Goal: Task Accomplishment & Management: Manage account settings

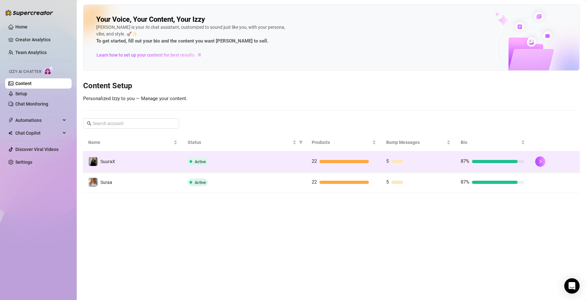
click at [262, 159] on div "Active" at bounding box center [245, 162] width 114 height 8
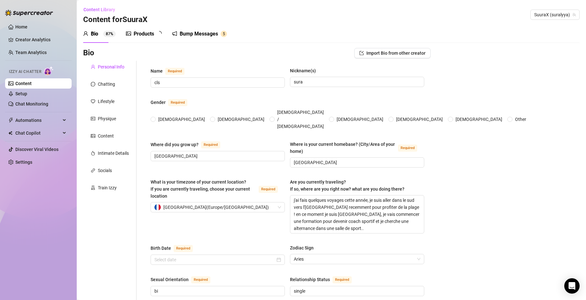
radio input "true"
type input "[DATE]"
click at [356, 218] on textarea "j'ai fais quelques voyages cette année, je suis aller dans le sud vers l'[GEOGR…" at bounding box center [357, 214] width 134 height 38
type textarea "j'ai fais quelques voyages cette année, je suis aller dans le sud vers l'[GEOGR…"
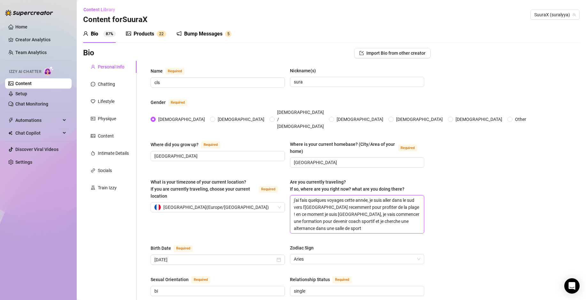
type textarea "j'ai fais quelques voyages cette année, je suis aller dans le sud vers l'[GEOGR…"
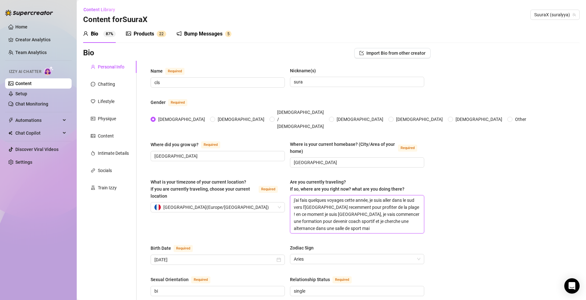
type textarea "j'ai fais quelques voyages cette année, je suis aller dans le sud vers l'[GEOGR…"
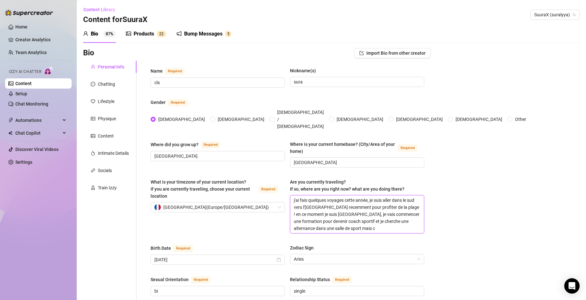
type textarea "j'ai fais quelques voyages cette année, je suis aller dans le sud vers l'[GEOGR…"
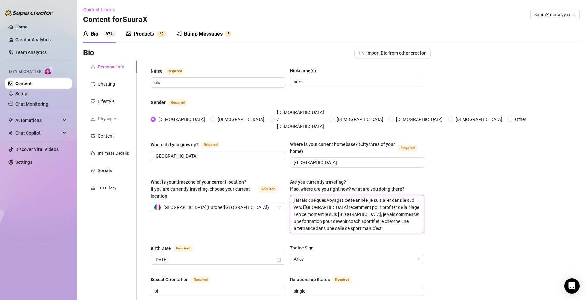
type textarea "j'ai fais quelques voyages cette année, je suis aller dans le sud vers l'[GEOGR…"
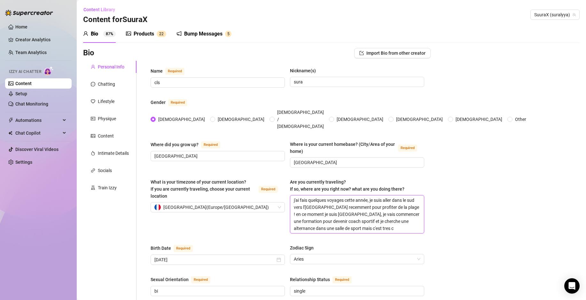
type textarea "j'ai fais quelques voyages cette année, je suis aller dans le sud vers l'[GEOGR…"
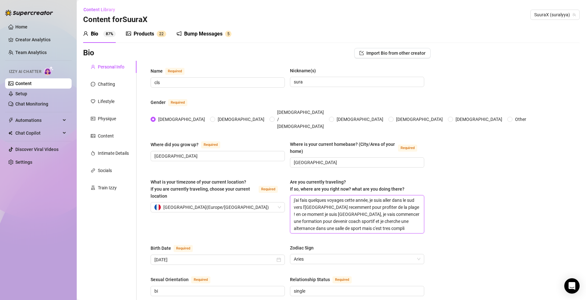
type textarea "j'ai fais quelques voyages cette année, je suis aller dans le sud vers l'[GEOGR…"
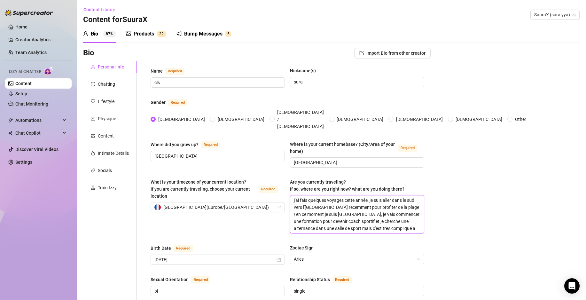
type textarea "j'ai fais quelques voyages cette année, je suis aller dans le sud vers l'[GEOGR…"
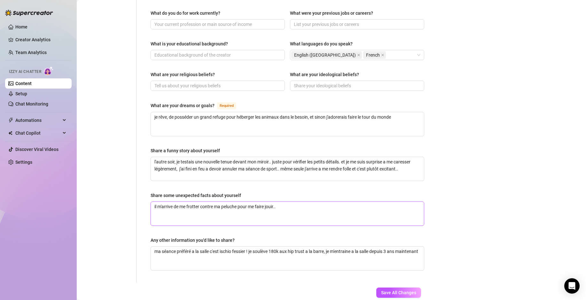
scroll to position [327, 0]
type textarea "j'ai fais quelques voyages cette année, je suis aller dans le sud vers l'[GEOGR…"
click at [307, 203] on textarea "il m'arrive de me frotter contre ma peluche pour me faire jouir.." at bounding box center [287, 215] width 273 height 24
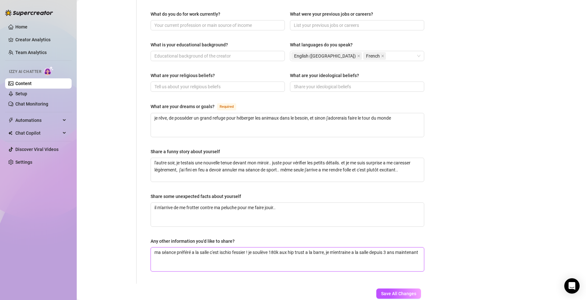
click at [327, 247] on textarea "ma séance préféré a la salle c'est ischio fessier ! je soulève 180k aux hip tru…" at bounding box center [287, 259] width 273 height 24
click at [280, 247] on textarea "ma séance préféré a la salle c'est ischio fessier ! je soulève 180k aux hip tru…" at bounding box center [287, 259] width 273 height 24
click at [282, 247] on textarea "ma séance préféré a la salle c'est ischio fessier ! je soulève 180k aux hip tru…" at bounding box center [287, 259] width 273 height 24
type textarea "ma séance préféré a la salle c'est ischio fessier ! je soulève 180k aux hip tru…"
type textarea "ma séance préféré a la salle c'est ischio fessier ! je soulève 180k x aux hip t…"
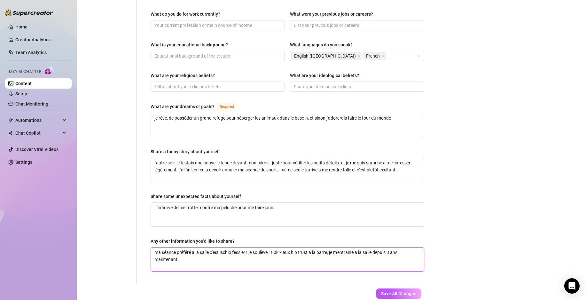
type textarea "ma séance préféré a la salle c'est ischio fessier ! je soulève 180k aux hip tru…"
type textarea "ma séance préféré a la salle c'est ischio fessier ! je soulève 180k f aux hip t…"
type textarea "ma séance préféré a la salle c'est ischio fessier ! je soulève 180k fo aux hip …"
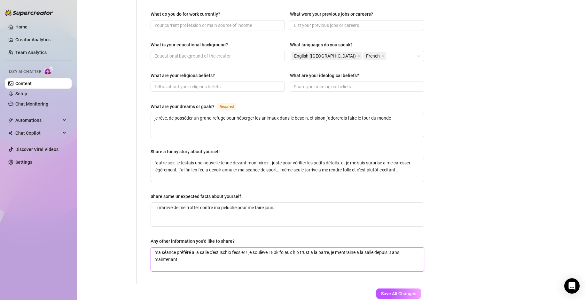
type textarea "ma séance préféré a la salle c'est ischio fessier ! je soulève 180k foi aux hip…"
type textarea "ma séance préféré a la salle c'est ischio fessier ! je soulève 180k fois aux hi…"
type textarea "ma séance préféré a la salle c'est ischio fessier ! je soulève 180k fois 8 aux …"
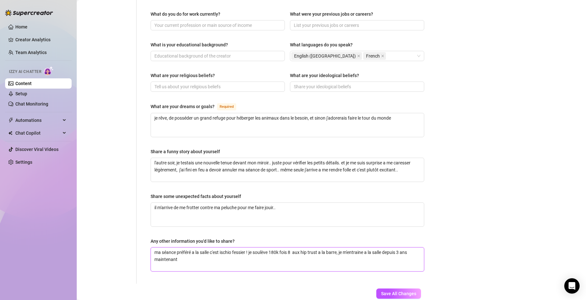
type textarea "ma séance préféré a la salle c'est ischio fessier ! je soulève 180k fois 8 r au…"
type textarea "ma séance préféré a la salle c'est ischio fessier ! je soulève 180k fois 8 rep …"
type textarea "ma séance préféré a la salle c'est ischio fessier ! je soulève 180k fois 8 repe…"
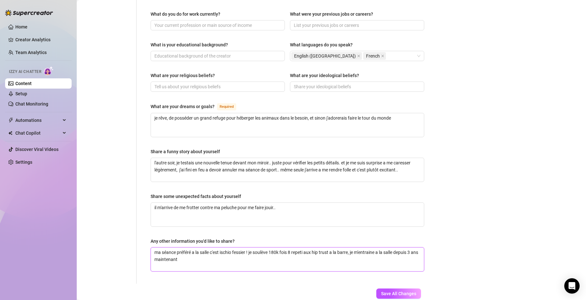
type textarea "ma séance préféré a la salle c'est ischio fessier ! je soulève 180k fois 8 repe…"
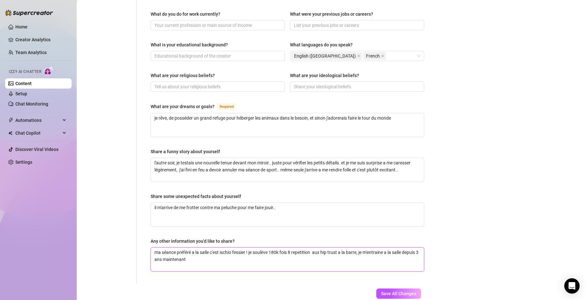
type textarea "ma séance préféré a la salle c'est ischio fessier ! je soulève 180k fois 8 repe…"
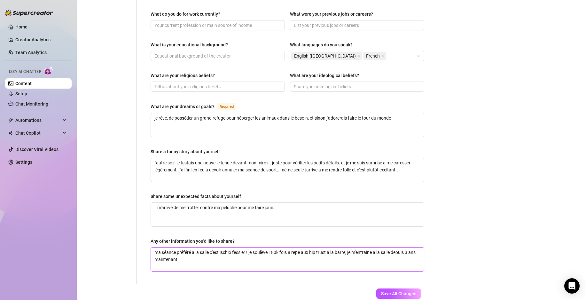
type textarea "ma séance préféré a la salle c'est ischio fessier ! je soulève 180k fois 8 rep …"
type textarea "ma séance préféré a la salle c'est ischio fessier ! je soulève 180k fois 8 re a…"
type textarea "ma séance préféré a la salle c'est ischio fessier ! je soulève 180k fois 8 r au…"
type textarea "ma séance préféré a la salle c'est ischio fessier ! je soulève 180k fois 8 aux …"
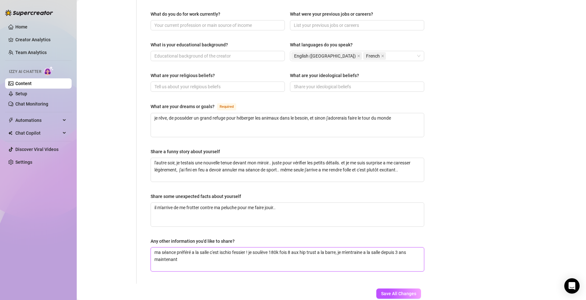
type textarea "ma séance préféré a la salle c'est ischio fessier ! je soulève 180k fois aux hi…"
click at [299, 247] on textarea "ma séance préféré a la salle c'est ischio fessier ! je soulève 180k fois aux hi…" at bounding box center [287, 259] width 273 height 24
click at [221, 247] on textarea "ma séance préféré a la salle c'est ischio fessier ! je soulève 180k fois aux hi…" at bounding box center [287, 259] width 273 height 24
type textarea "ma séance préféré a la salle c'est ischio fessier ! je soulève 180k fois aux hi…"
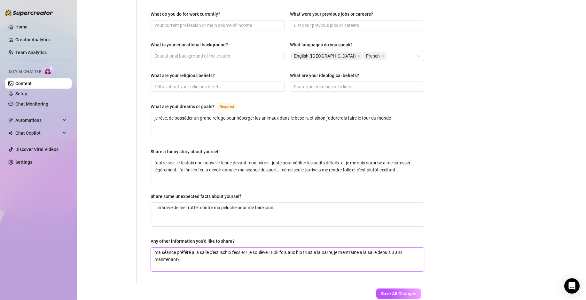
type textarea "ma séance préféré a la salle c'est ischio fessier ! je soulève 180k fois aux hi…"
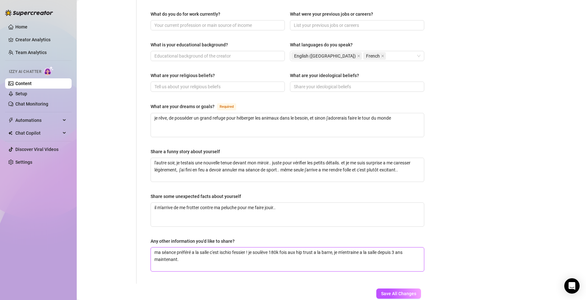
type textarea "ma séance préféré a la salle c'est ischio fessier ! je soulève 180k fois aux hi…"
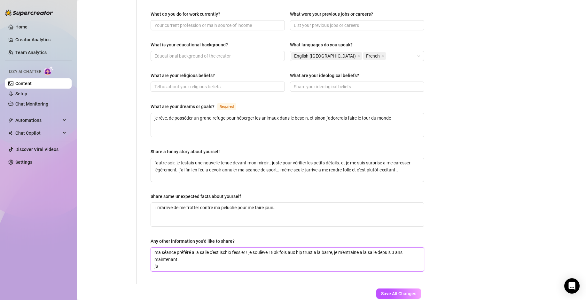
type textarea "ma séance préféré a la salle c'est ischio fessier ! je soulève 180k fois aux hi…"
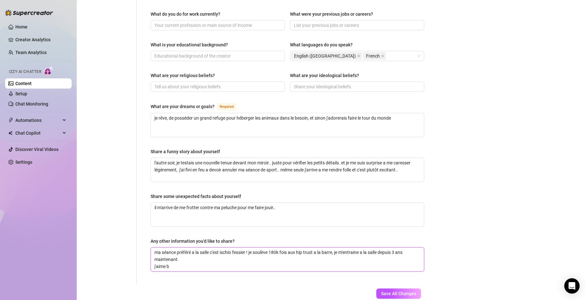
type textarea "ma séance préféré a la salle c'est ischio fessier ! je soulève 180k fois aux hi…"
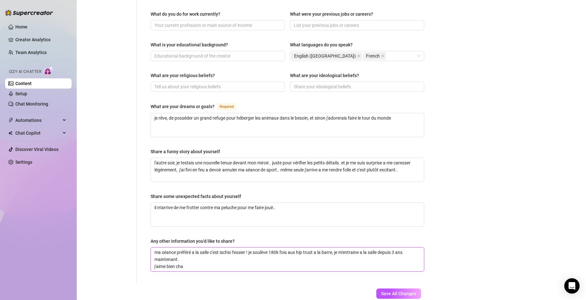
type textarea "ma séance préféré a la salle c'est ischio fessier ! je soulève 180k fois aux hi…"
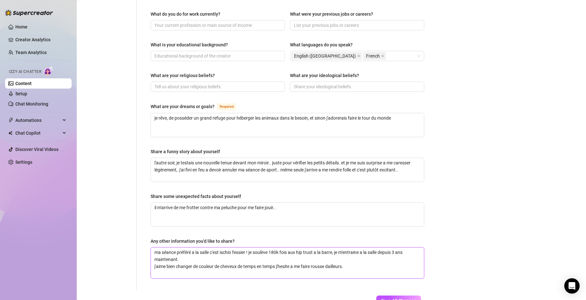
scroll to position [0, 0]
click at [367, 252] on textarea "ma séance préféré a la salle c'est ischio fessier ! je soulève 180k fois aux hi…" at bounding box center [287, 262] width 273 height 31
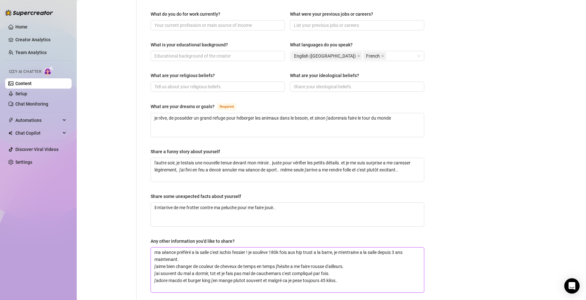
click at [299, 273] on textarea "ma séance préféré a la salle c'est ischio fessier ! je soulève 180k fois aux hi…" at bounding box center [287, 269] width 273 height 45
drag, startPoint x: 299, startPoint y: 273, endPoint x: 292, endPoint y: 264, distance: 11.8
click at [292, 264] on textarea "ma séance préféré a la salle c'est ischio fessier ! je soulève 180k fois aux hi…" at bounding box center [287, 269] width 273 height 45
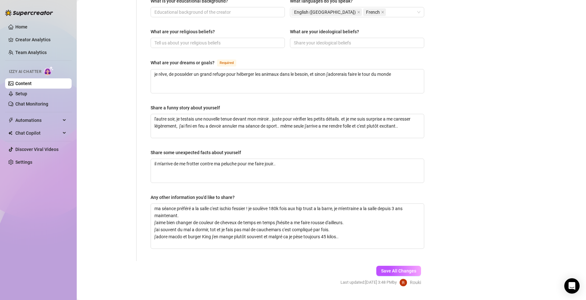
click at [388, 261] on div "Save All Changes Last updated: [DATE] 3:48 PM by [PERSON_NAME]" at bounding box center [381, 276] width 100 height 30
click at [380, 266] on button "Save All Changes" at bounding box center [398, 271] width 45 height 10
drag, startPoint x: 341, startPoint y: 225, endPoint x: 262, endPoint y: 227, distance: 79.3
click at [262, 227] on textarea "ma séance préféré a la salle c'est ischio fessier ! je soulève 180k fois aux hi…" at bounding box center [287, 226] width 273 height 45
click at [262, 225] on textarea "ma séance préféré a la salle c'est ischio fessier ! je soulève 180k fois aux hi…" at bounding box center [287, 226] width 273 height 45
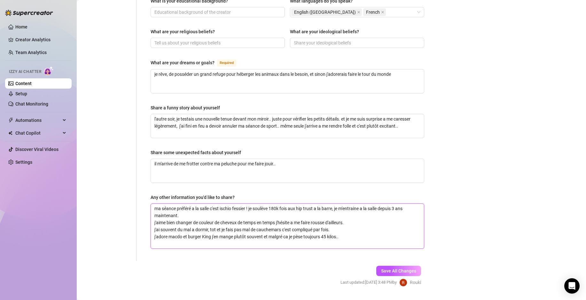
drag, startPoint x: 264, startPoint y: 223, endPoint x: 348, endPoint y: 223, distance: 83.4
click at [348, 223] on textarea "ma séance préféré a la salle c'est ischio fessier ! je soulève 180k fois aux hi…" at bounding box center [287, 226] width 273 height 45
click at [391, 266] on button "Save All Changes" at bounding box center [398, 271] width 45 height 10
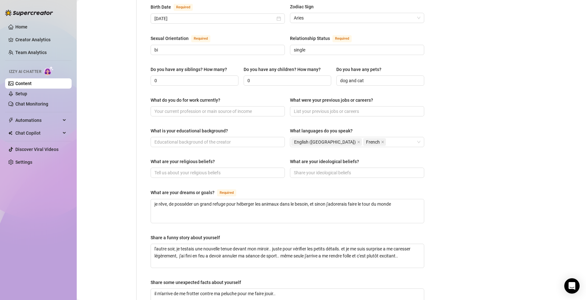
scroll to position [241, 0]
click at [407, 200] on textarea "je rêve, de posséder un grand refuge pour héberger les animaux dans le besoin, …" at bounding box center [287, 212] width 273 height 24
drag, startPoint x: 215, startPoint y: 198, endPoint x: 208, endPoint y: 200, distance: 6.6
click at [208, 200] on textarea "je rêve, de posséder un grand refuge pour héberger les animaux dans le besoin, …" at bounding box center [287, 212] width 273 height 24
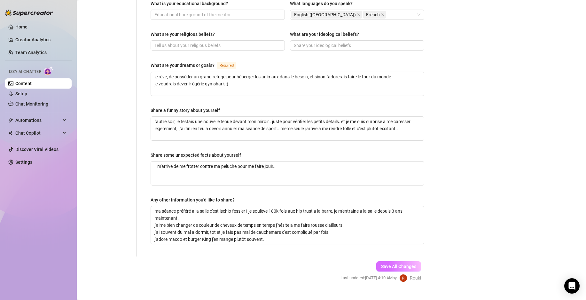
click at [403, 261] on button "Save All Changes" at bounding box center [398, 266] width 45 height 10
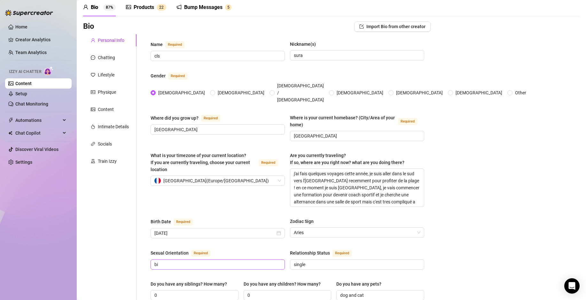
scroll to position [0, 0]
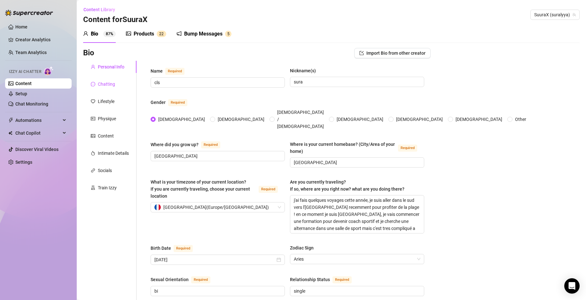
click at [110, 86] on div "Chatting" at bounding box center [106, 84] width 17 height 7
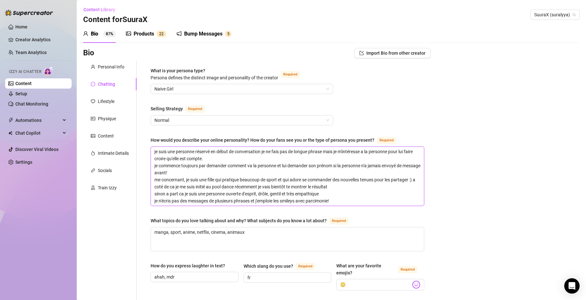
click at [199, 156] on textarea "je suis une personne réservé en début de conversation je ne fais pas de longue …" at bounding box center [287, 176] width 273 height 59
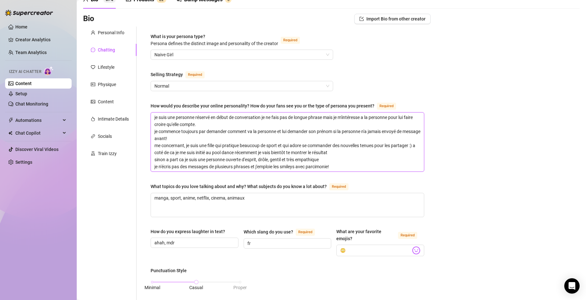
scroll to position [35, 0]
click at [346, 168] on textarea "je suis une personne réservé en début de conversation je ne fais pas de longue …" at bounding box center [287, 141] width 273 height 59
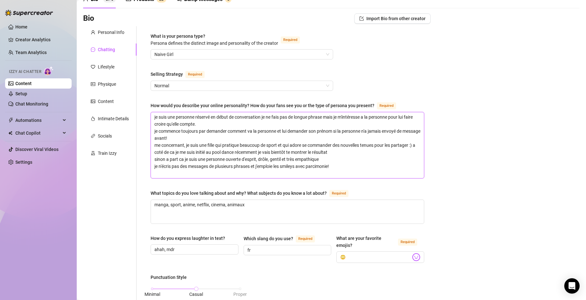
scroll to position [0, 0]
click at [125, 207] on div "Personal Info Chatting Lifestyle Physique Content Intimate Details Socials Trai…" at bounding box center [109, 289] width 53 height 527
click at [258, 174] on textarea "je suis une personne réservé en début de conversation je ne fais pas de longue …" at bounding box center [287, 145] width 273 height 66
drag, startPoint x: 175, startPoint y: 172, endPoint x: 77, endPoint y: 178, distance: 98.1
click at [77, 178] on main "Content Library Content for SuuraX SuuraX (suralyya) Bio 87% Products 2 2 Bump …" at bounding box center [331, 286] width 509 height 643
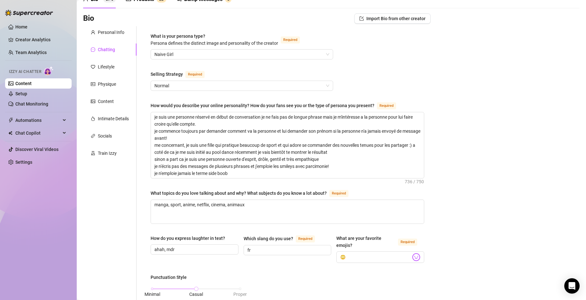
click at [244, 178] on div "What is your persona type? [PERSON_NAME] defines the distinct image and persona…" at bounding box center [288, 290] width 274 height 514
click at [245, 173] on textarea "je suis une personne réservé en début de conversation je ne fais pas de longue …" at bounding box center [287, 145] width 273 height 66
click at [186, 145] on textarea "je suis une personne réservé en début de conversation je ne fais pas de longue …" at bounding box center [287, 145] width 273 height 66
click at [263, 177] on textarea "je suis une personne réservé en début de conversation je ne fais pas de longue …" at bounding box center [287, 145] width 273 height 66
click at [307, 151] on textarea "je suis une personne réservé en début de conversation je ne fais pas de longue …" at bounding box center [287, 145] width 273 height 66
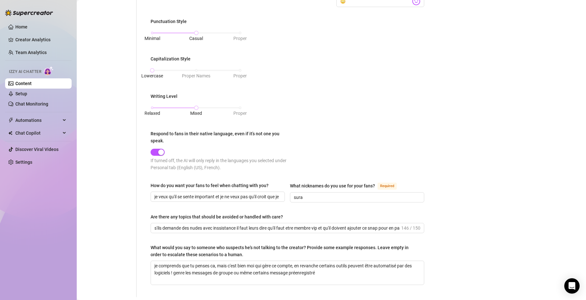
scroll to position [342, 0]
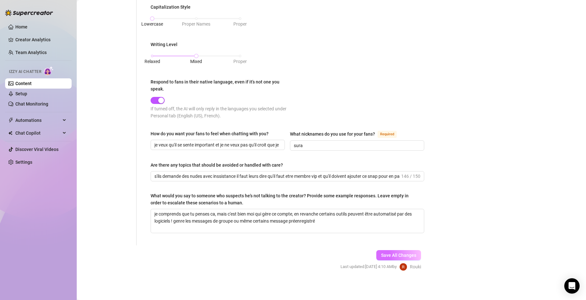
click at [386, 254] on span "Save All Changes" at bounding box center [398, 255] width 35 height 5
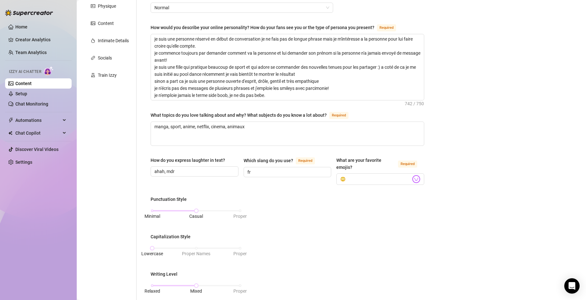
scroll to position [11, 0]
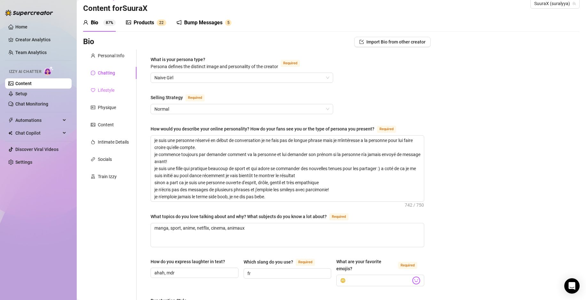
click at [116, 86] on div "Lifestyle" at bounding box center [109, 90] width 53 height 12
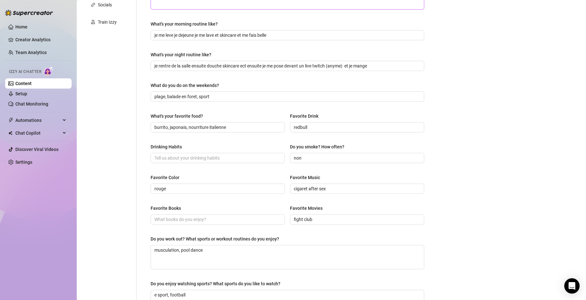
scroll to position [166, 0]
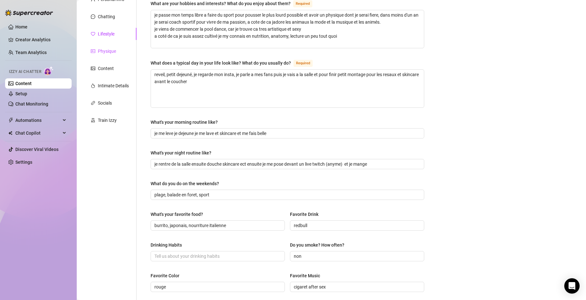
click at [115, 51] on div "Physique" at bounding box center [107, 51] width 18 height 7
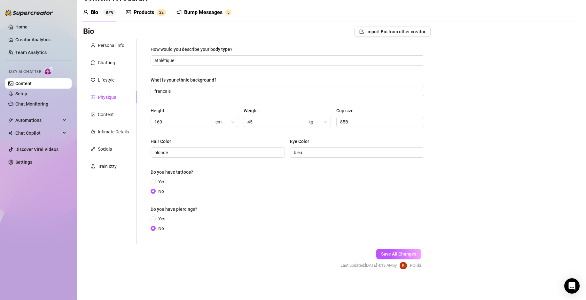
scroll to position [21, 0]
click at [107, 111] on div "Content" at bounding box center [106, 114] width 16 height 7
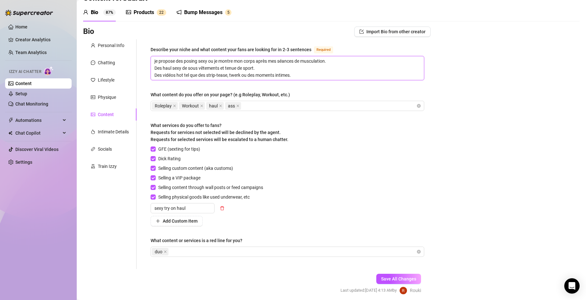
click at [302, 74] on textarea "je propose des posing sexy ou je montre mon corps après mes séances de musculat…" at bounding box center [287, 68] width 273 height 24
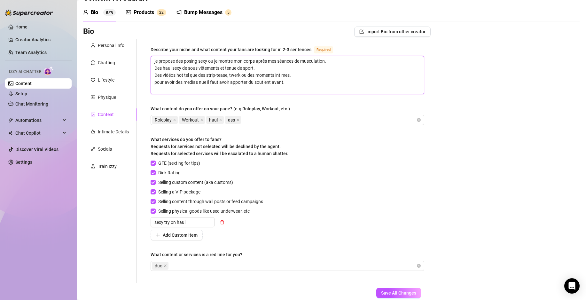
scroll to position [0, 0]
click at [186, 82] on textarea "je propose des posing sexy ou je montre mon corps après mes séances de musculat…" at bounding box center [287, 75] width 273 height 38
click at [290, 82] on textarea "je propose des posing sexy ou je montre mon corps après mes séances de musculat…" at bounding box center [287, 75] width 273 height 38
click at [393, 293] on span "Save All Changes" at bounding box center [398, 292] width 35 height 5
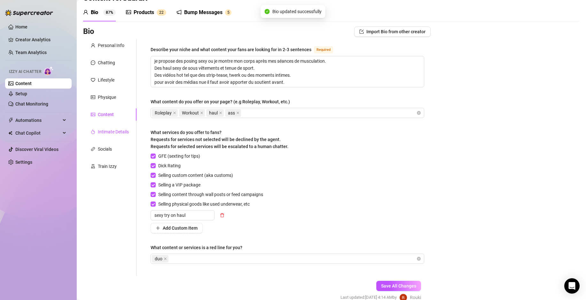
click at [128, 134] on div "Intimate Details" at bounding box center [113, 131] width 31 height 7
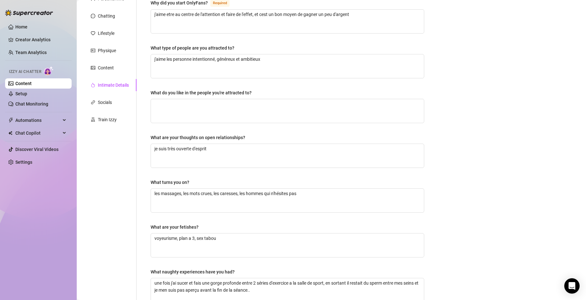
scroll to position [129, 0]
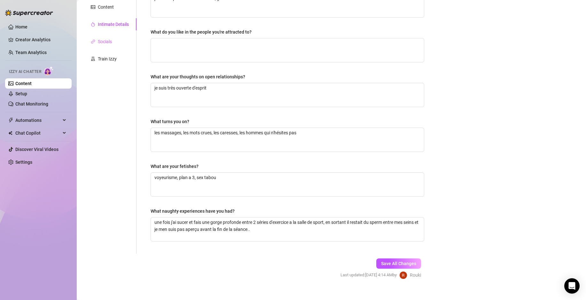
click at [118, 44] on div "Socials" at bounding box center [109, 41] width 53 height 12
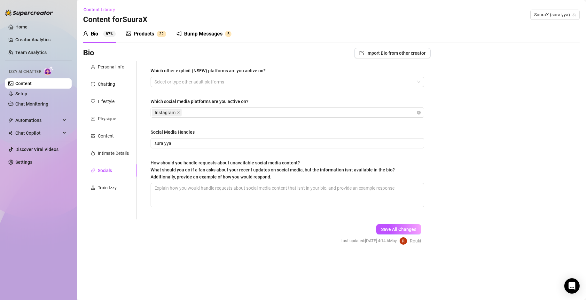
scroll to position [0, 0]
click at [108, 185] on div "Train Izzy" at bounding box center [107, 187] width 19 height 7
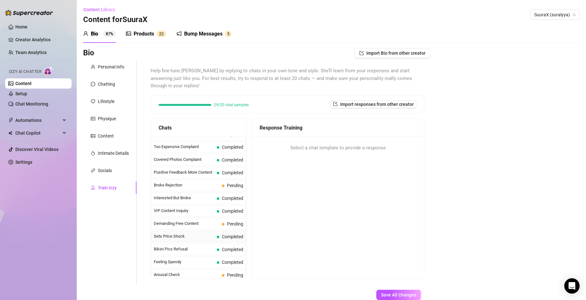
scroll to position [138, 0]
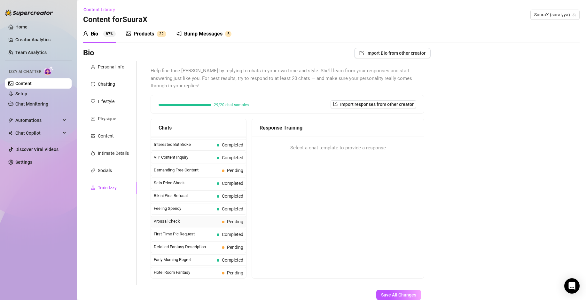
click at [220, 216] on div "Arousal Check Pending" at bounding box center [198, 222] width 95 height 12
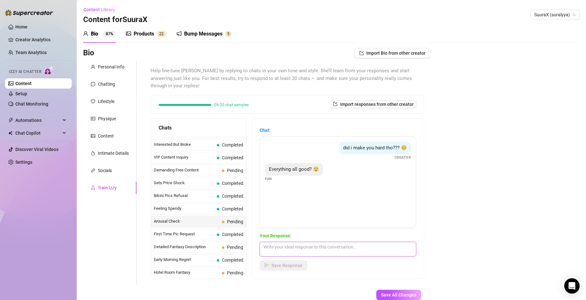
click at [297, 242] on textarea at bounding box center [338, 249] width 157 height 15
click at [295, 263] on span "Save Response" at bounding box center [286, 265] width 31 height 5
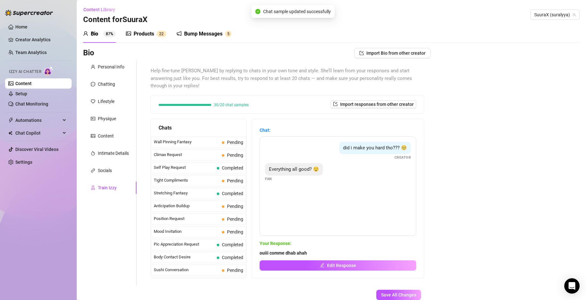
scroll to position [284, 0]
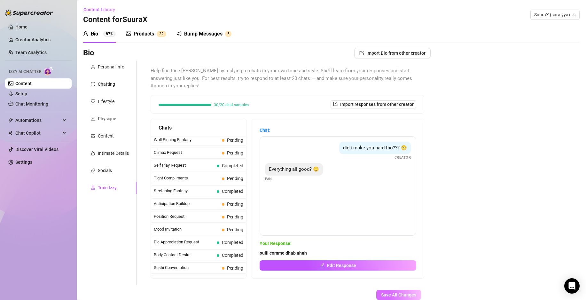
click at [400, 292] on span "Save All Changes" at bounding box center [398, 294] width 35 height 5
click at [98, 96] on div "Lifestyle" at bounding box center [109, 101] width 53 height 12
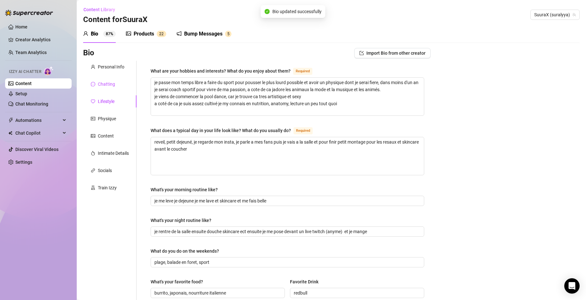
click at [107, 83] on div "Chatting" at bounding box center [106, 84] width 17 height 7
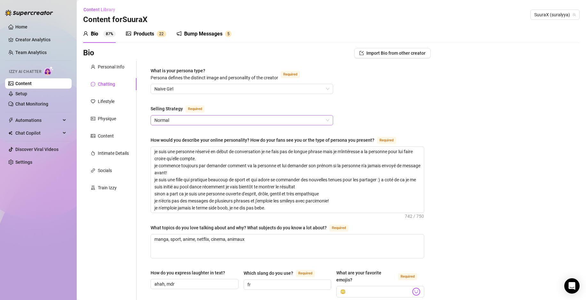
scroll to position [54, 0]
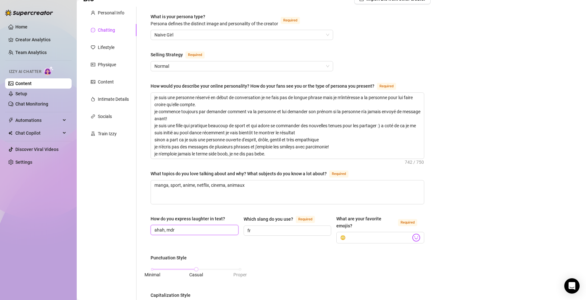
click at [190, 227] on input "ahah, mdr" at bounding box center [193, 229] width 79 height 7
click at [349, 233] on input "😳" at bounding box center [375, 237] width 71 height 8
click at [412, 236] on img at bounding box center [416, 237] width 8 height 8
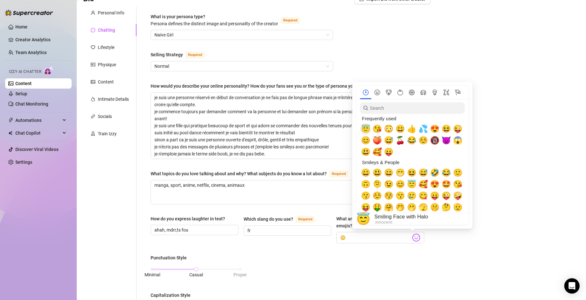
click at [365, 125] on span "😇" at bounding box center [366, 128] width 10 height 9
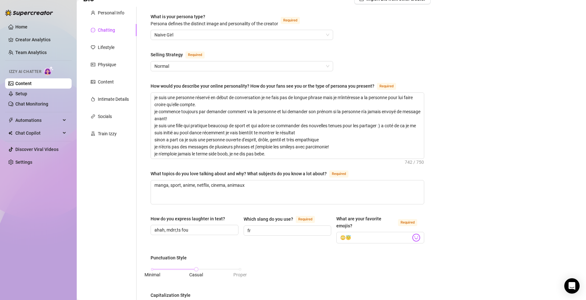
click at [376, 247] on div "How do you express laughter in text? [PERSON_NAME], mdrr,ts fou Which slang do …" at bounding box center [288, 232] width 274 height 34
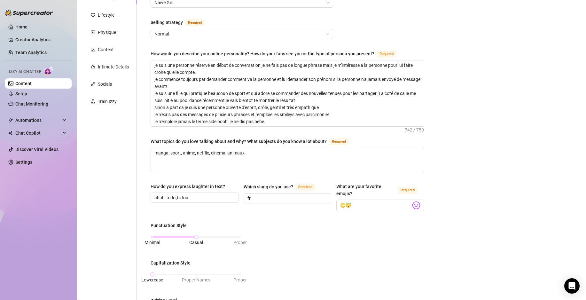
scroll to position [119, 0]
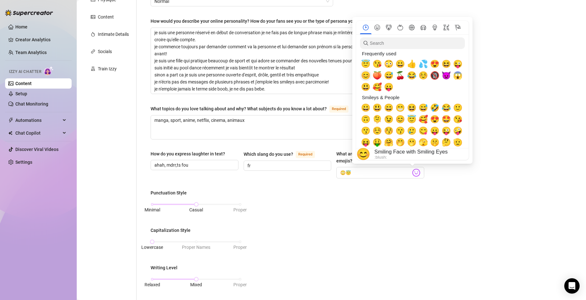
click at [367, 76] on span "😊" at bounding box center [366, 75] width 10 height 9
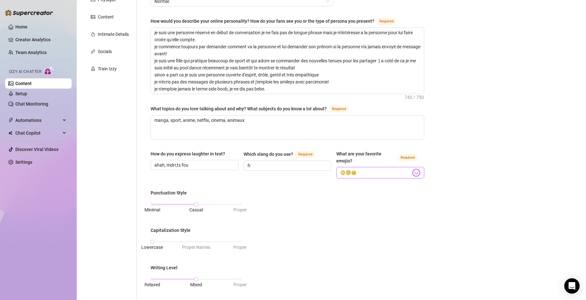
click at [412, 169] on img at bounding box center [416, 172] width 8 height 8
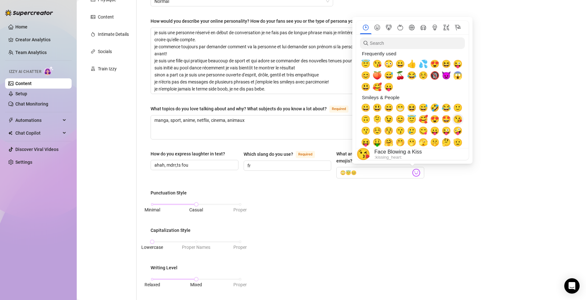
click at [458, 120] on span "😘" at bounding box center [458, 119] width 10 height 9
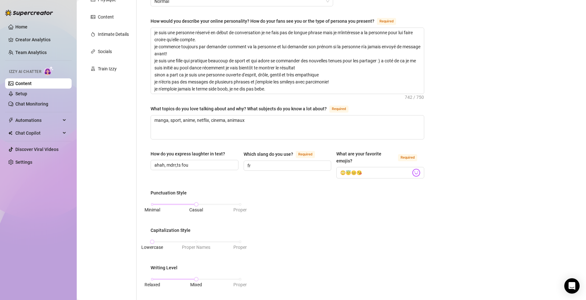
click at [367, 209] on div "Punctuation Style Minimal Casual Proper Capitalization Style Lowercase Proper N…" at bounding box center [288, 268] width 274 height 159
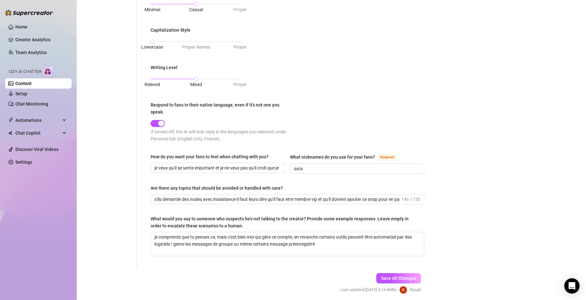
scroll to position [319, 0]
drag, startPoint x: 216, startPoint y: 236, endPoint x: 160, endPoint y: 227, distance: 57.5
click at [160, 227] on div "What would you say to someone who suspects he's not talking to the creator? Pro…" at bounding box center [288, 235] width 274 height 41
drag, startPoint x: 173, startPoint y: 235, endPoint x: 241, endPoint y: 233, distance: 68.4
click at [241, 233] on textarea "je vois.. mais c'est bien moi qui gère ce compte, en revanche certains outils p…" at bounding box center [287, 244] width 273 height 24
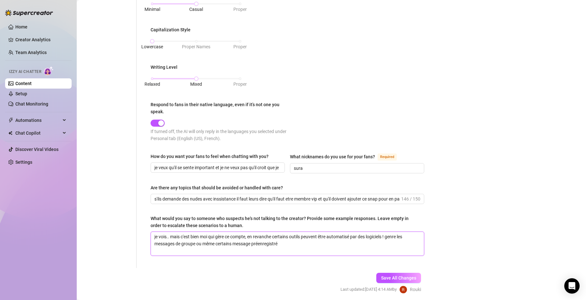
click at [286, 237] on textarea "je vois.. mais c'est bien moi qui gère ce compte, en revanche certains outils p…" at bounding box center [287, 244] width 273 height 24
click at [247, 235] on textarea "je vois.. mais c'est bien moi qui gère ce compte, en revanche certains outils p…" at bounding box center [287, 244] width 273 height 24
click at [329, 244] on textarea "je vois.. je ne sais pas quoi te dire mais je suis pas un robot mdr, en revanch…" at bounding box center [287, 244] width 273 height 24
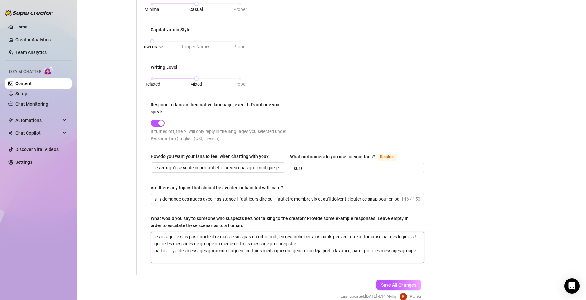
scroll to position [0, 0]
click at [353, 249] on textarea "je vois.. je ne sais pas quoi te dire mais je suis pas un robot mdr, en revanch…" at bounding box center [287, 247] width 273 height 31
click at [381, 284] on span "Save All Changes" at bounding box center [398, 284] width 35 height 5
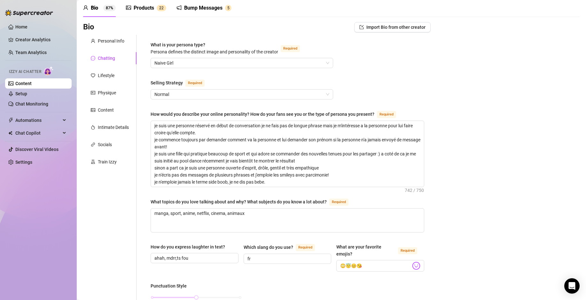
scroll to position [26, 0]
click at [112, 72] on div "Lifestyle" at bounding box center [109, 76] width 53 height 12
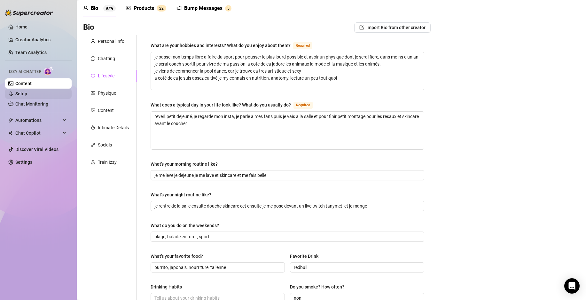
click at [27, 91] on link "Setup" at bounding box center [21, 93] width 12 height 5
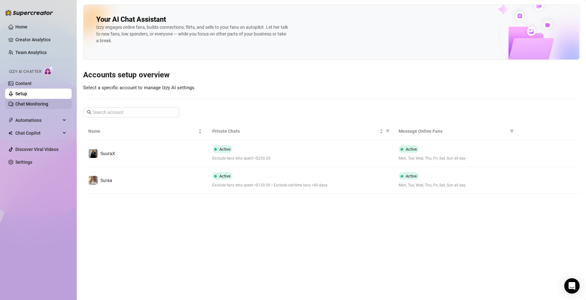
click at [29, 106] on link "Chat Monitoring" at bounding box center [31, 103] width 33 height 5
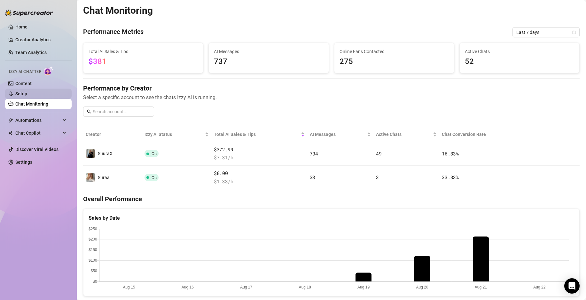
click at [27, 91] on link "Setup" at bounding box center [21, 93] width 12 height 5
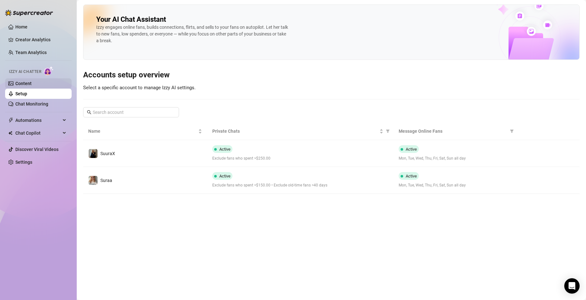
click at [27, 81] on link "Content" at bounding box center [23, 83] width 16 height 5
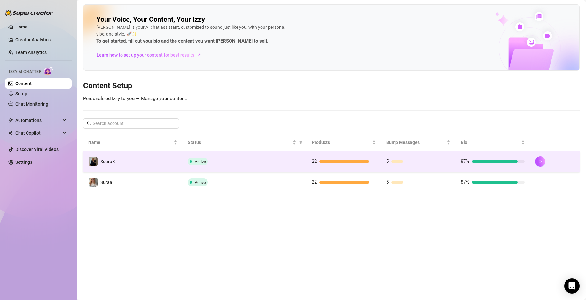
click at [184, 152] on td "Active" at bounding box center [245, 161] width 124 height 21
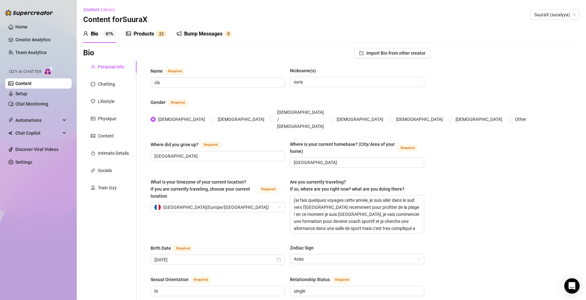
click at [197, 31] on div "Bump Messages" at bounding box center [203, 34] width 38 height 8
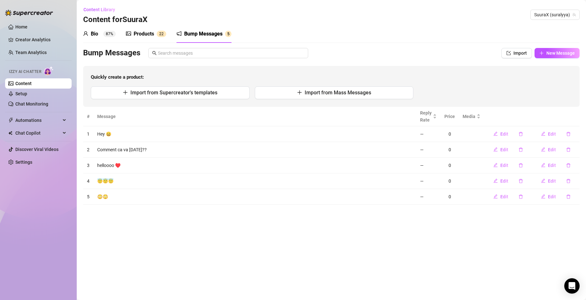
click at [159, 35] on sup "2 2" at bounding box center [162, 34] width 10 height 6
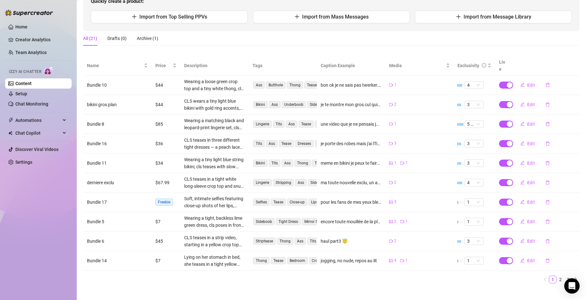
scroll to position [76, 0]
click at [527, 219] on span "Edit" at bounding box center [531, 221] width 8 height 5
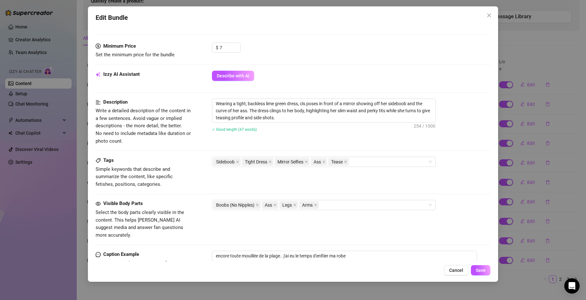
scroll to position [192, 0]
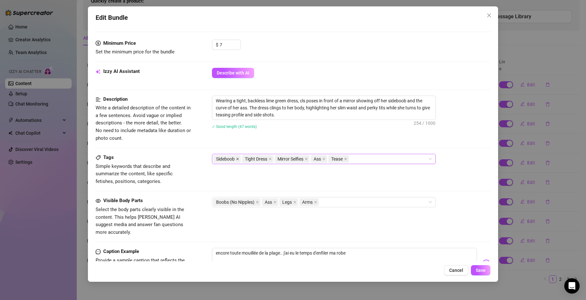
click at [239, 160] on icon "close" at bounding box center [237, 159] width 3 height 3
drag, startPoint x: 248, startPoint y: 99, endPoint x: 247, endPoint y: 109, distance: 10.0
click at [247, 109] on textarea "Wearing a tight, backless lime green dress, cls poses in front of a mirror show…" at bounding box center [323, 108] width 223 height 24
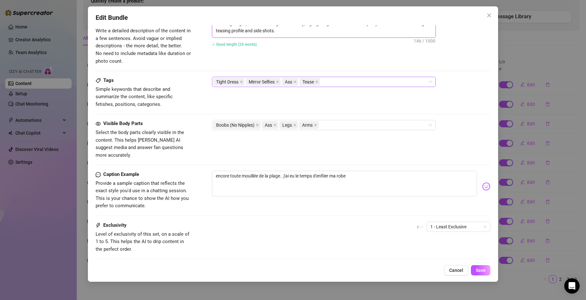
scroll to position [301, 0]
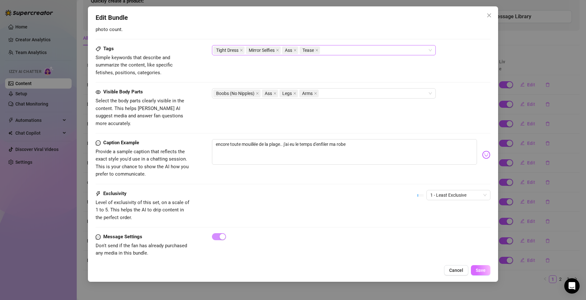
click at [480, 268] on span "Save" at bounding box center [481, 270] width 10 height 5
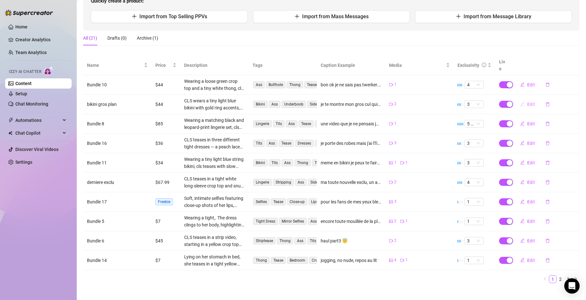
click at [521, 99] on button "Edit" at bounding box center [527, 104] width 25 height 10
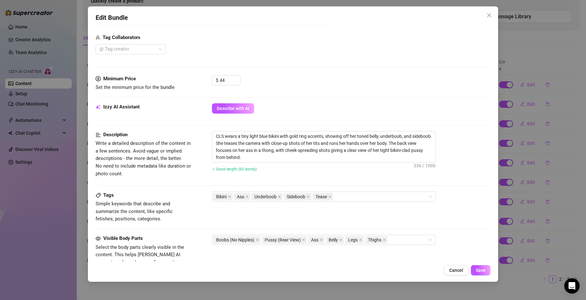
scroll to position [158, 0]
click at [308, 196] on icon "close" at bounding box center [308, 195] width 3 height 3
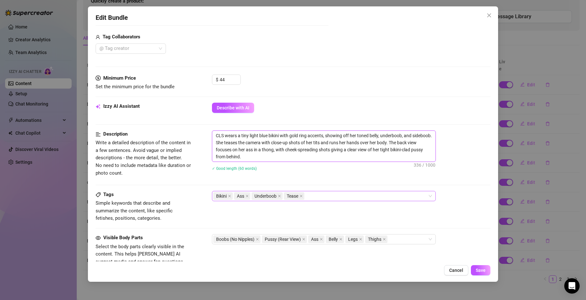
drag, startPoint x: 405, startPoint y: 136, endPoint x: 234, endPoint y: 144, distance: 171.2
click at [234, 144] on textarea "CLS wears a tiny light blue bikini with gold ring accents, showing off her tone…" at bounding box center [323, 146] width 223 height 31
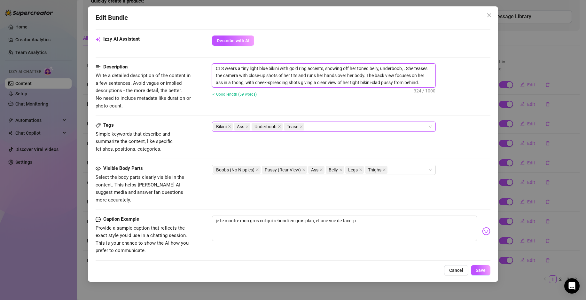
scroll to position [235, 0]
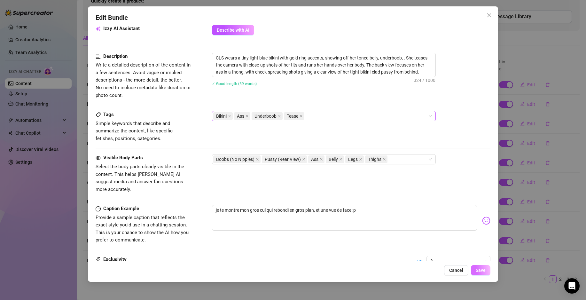
click at [485, 270] on span "Save" at bounding box center [481, 270] width 10 height 5
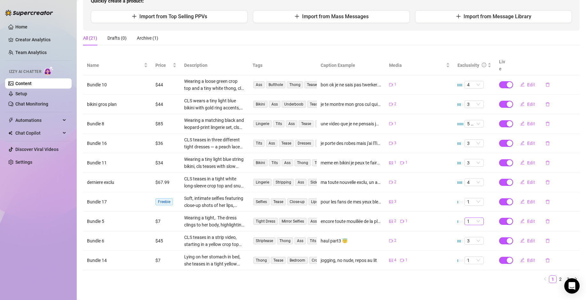
scroll to position [76, 0]
click at [521, 180] on icon "edit" at bounding box center [523, 182] width 4 height 4
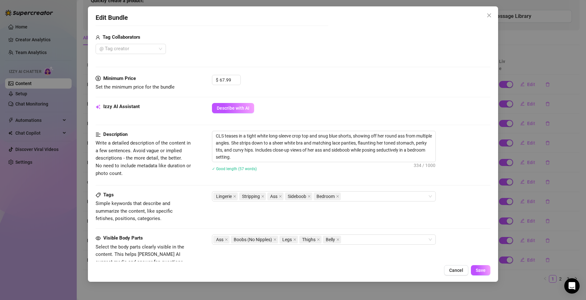
scroll to position [158, 0]
click at [311, 197] on icon "close" at bounding box center [309, 195] width 3 height 3
click at [482, 265] on button "Save" at bounding box center [481, 270] width 20 height 10
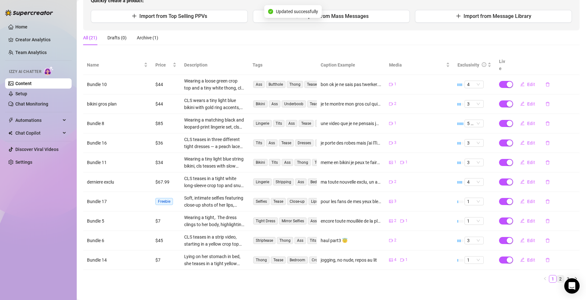
click at [557, 275] on link "2" at bounding box center [560, 278] width 7 height 7
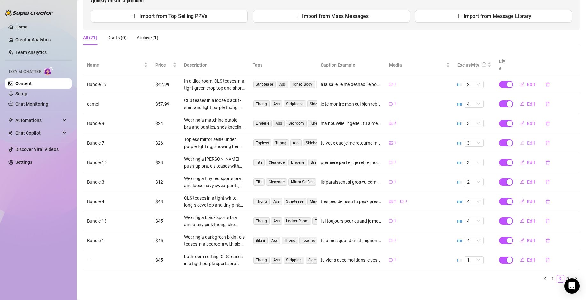
click at [522, 138] on button "Edit" at bounding box center [527, 143] width 25 height 10
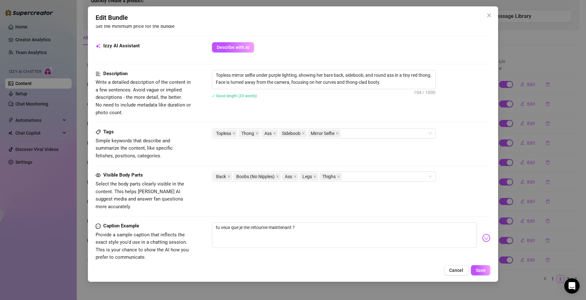
scroll to position [218, 0]
click at [304, 133] on icon "close" at bounding box center [303, 133] width 3 height 3
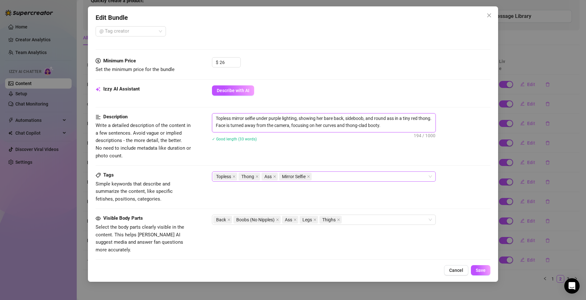
click at [355, 118] on textarea "Topless mirror selfie under purple lighting, showing her bare back, sideboob, a…" at bounding box center [323, 122] width 223 height 17
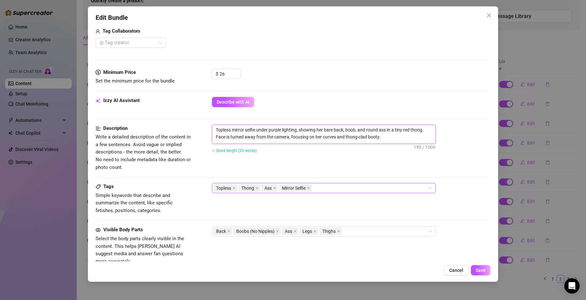
scroll to position [161, 0]
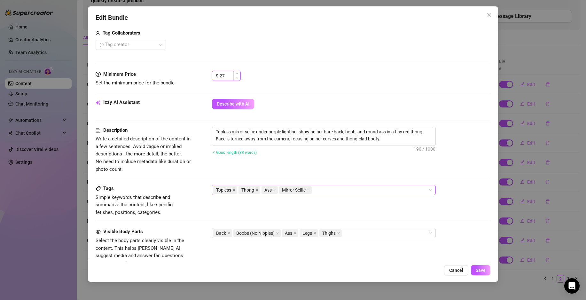
click at [234, 74] on span "Increase Value" at bounding box center [236, 73] width 7 height 5
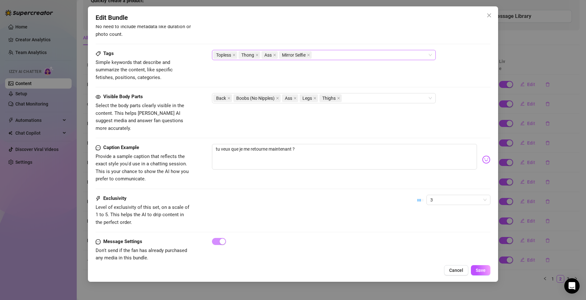
scroll to position [301, 0]
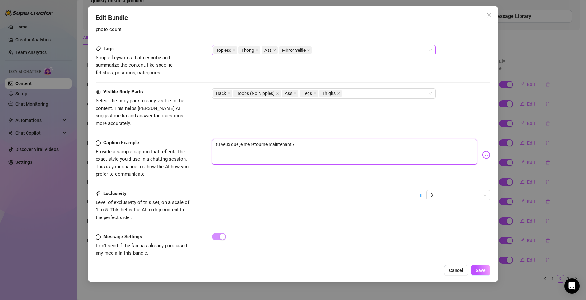
click at [419, 156] on textarea "tu veux que je me retourne maintenant ?" at bounding box center [344, 152] width 265 height 26
click at [482, 269] on span "Save" at bounding box center [481, 270] width 10 height 5
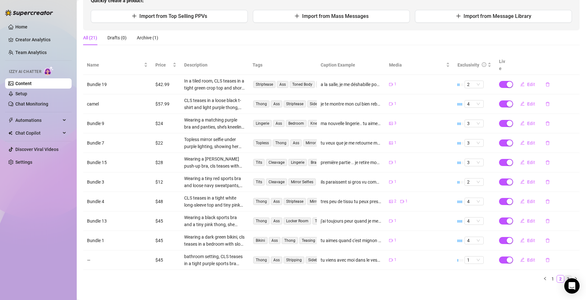
click at [565, 275] on link "3" at bounding box center [568, 278] width 7 height 7
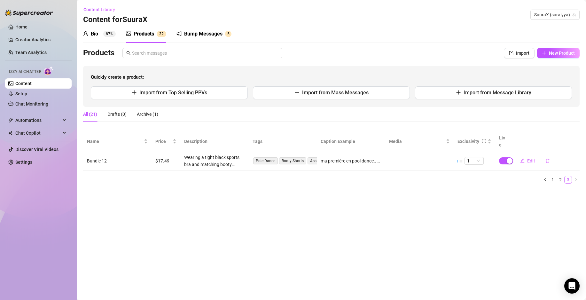
scroll to position [0, 0]
click at [553, 176] on div "Name Price Description Tags Caption Example Media Exclusivity Live Bundle 12 $1…" at bounding box center [331, 160] width 497 height 57
click at [553, 176] on link "1" at bounding box center [552, 179] width 7 height 7
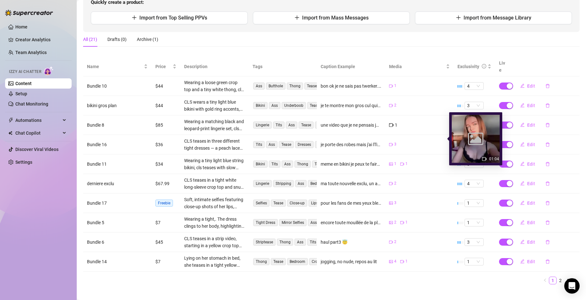
scroll to position [75, 0]
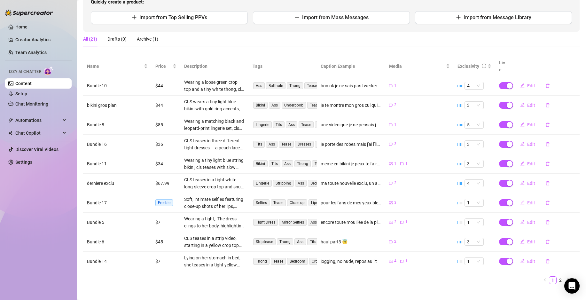
click at [527, 200] on span "Edit" at bounding box center [531, 202] width 8 height 5
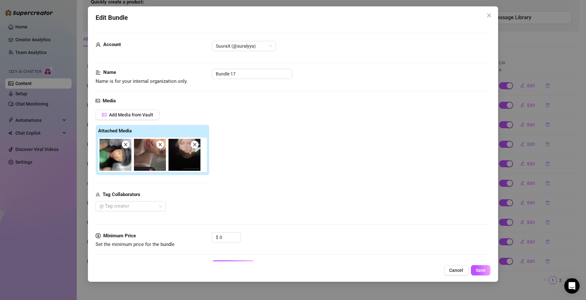
click at [162, 142] on span at bounding box center [160, 145] width 8 height 8
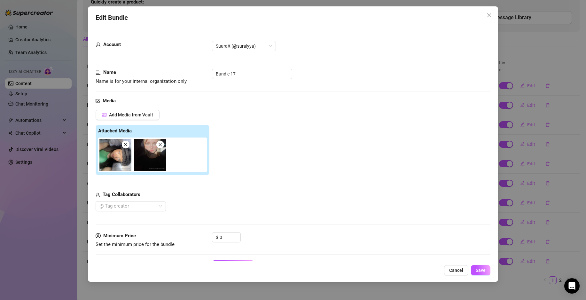
click at [163, 143] on span at bounding box center [160, 145] width 8 height 8
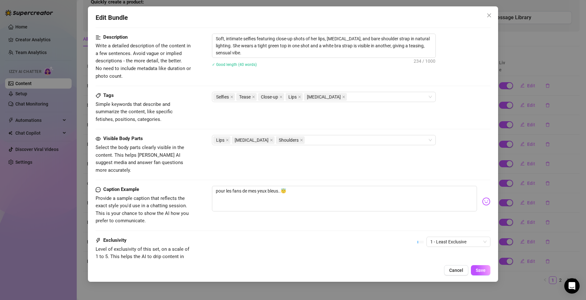
scroll to position [255, 0]
drag, startPoint x: 305, startPoint y: 182, endPoint x: 97, endPoint y: 173, distance: 208.0
click at [97, 173] on form "Account SuuraX (@suralyya) Name Name is for your internal organization only. Bu…" at bounding box center [293, 46] width 395 height 537
click at [480, 272] on span "Save" at bounding box center [481, 270] width 10 height 5
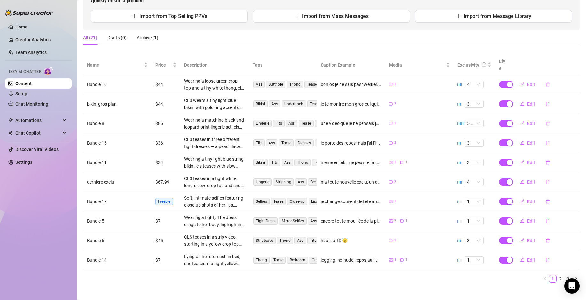
scroll to position [0, 0]
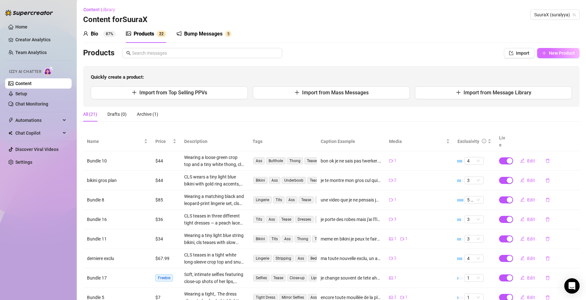
click at [557, 53] on span "New Product" at bounding box center [562, 53] width 26 height 5
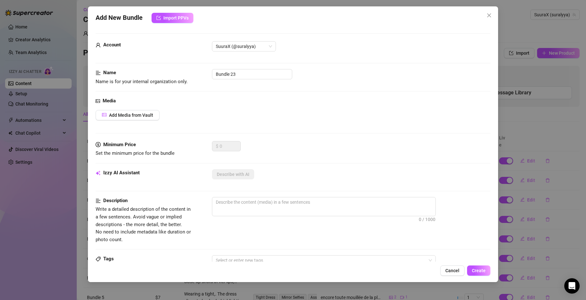
click at [136, 106] on div "Media Add Media from Vault" at bounding box center [293, 119] width 395 height 44
click at [127, 115] on span "Add Media from Vault" at bounding box center [131, 115] width 44 height 5
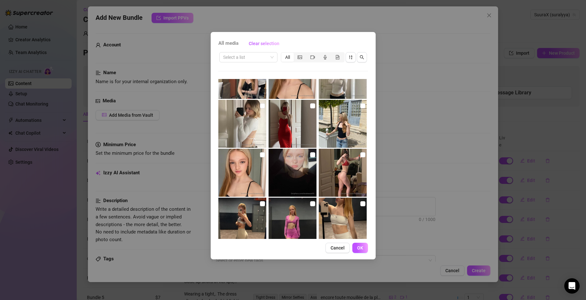
scroll to position [2611, 0]
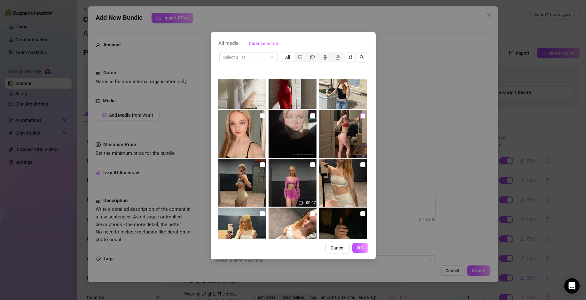
click at [360, 116] on input "checkbox" at bounding box center [362, 115] width 5 height 5
click at [359, 246] on span "OK" at bounding box center [360, 247] width 6 height 5
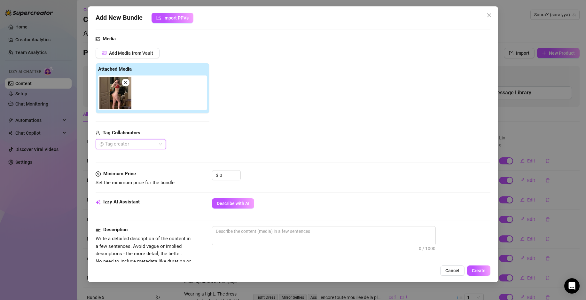
scroll to position [125, 0]
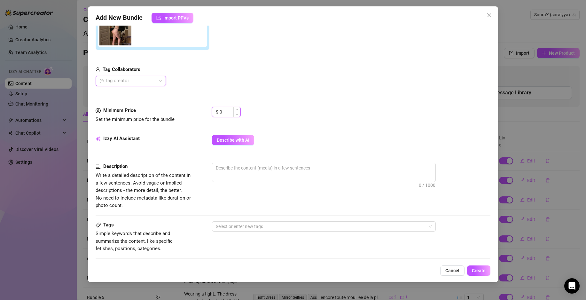
click at [225, 113] on input "0" at bounding box center [230, 112] width 21 height 10
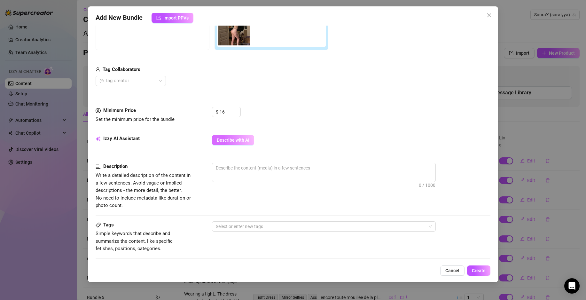
click at [237, 139] on span "Describe with AI" at bounding box center [233, 139] width 33 height 5
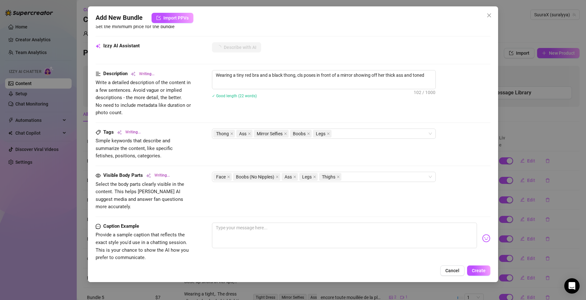
scroll to position [218, 0]
click at [255, 222] on textarea at bounding box center [344, 235] width 265 height 26
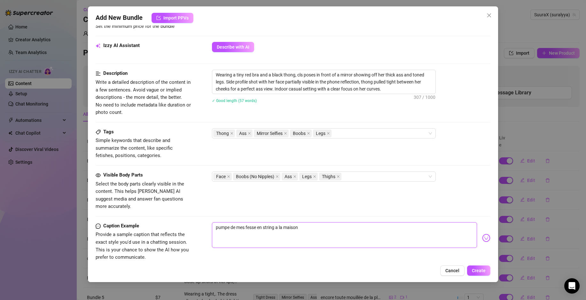
click at [257, 222] on textarea "pumpe de mes fesse en string a la maison" at bounding box center [344, 235] width 265 height 26
click at [385, 222] on textarea "pumpe de mes fesses en string a la maison" at bounding box center [344, 235] width 265 height 26
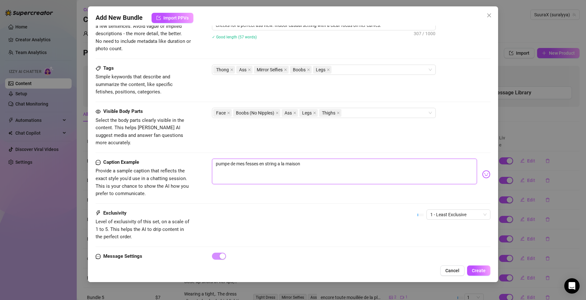
scroll to position [282, 0]
click at [439, 209] on span "1 - Least Exclusive" at bounding box center [458, 214] width 56 height 10
click at [438, 229] on div "2" at bounding box center [453, 229] width 54 height 7
click at [479, 266] on button "Create" at bounding box center [478, 270] width 23 height 10
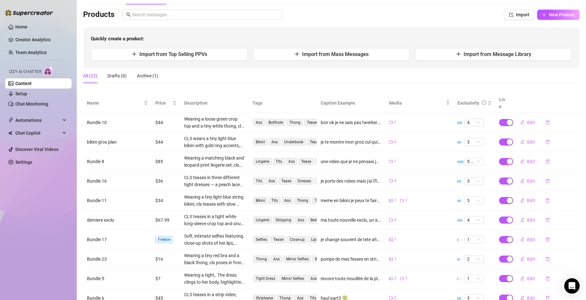
scroll to position [0, 0]
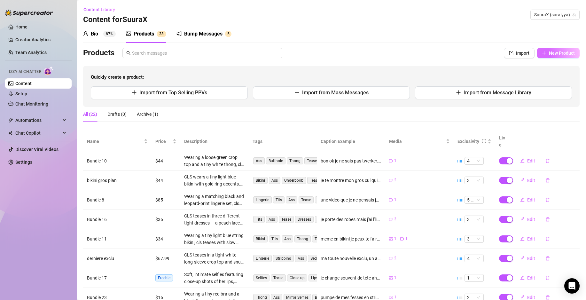
click at [546, 48] on button "New Product" at bounding box center [558, 53] width 43 height 10
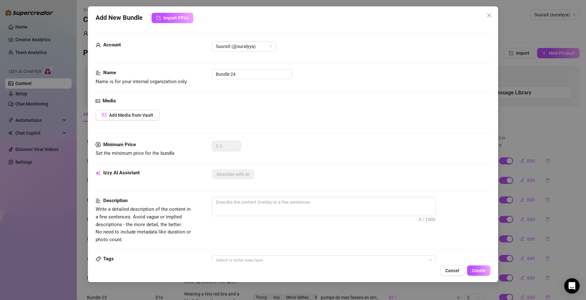
click at [256, 66] on div "Account SuuraX (@suralyya)" at bounding box center [293, 55] width 395 height 28
click at [144, 114] on span "Add Media from Vault" at bounding box center [131, 115] width 44 height 5
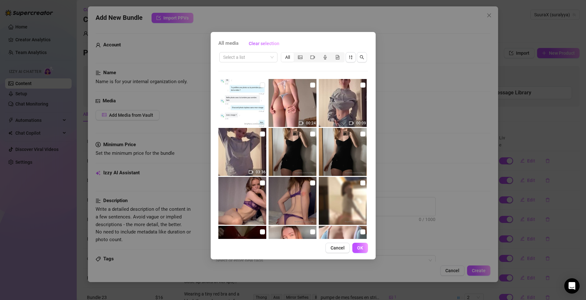
drag, startPoint x: 487, startPoint y: 67, endPoint x: 469, endPoint y: 98, distance: 35.5
click at [487, 89] on div "All media Clear selection Select a list All 00:24 00:09 03:36 00:24 01:04 01:40…" at bounding box center [293, 150] width 586 height 300
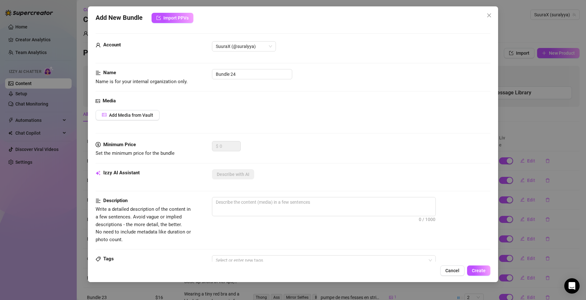
click at [130, 109] on div "Media Add Media from Vault" at bounding box center [293, 119] width 395 height 44
click at [128, 114] on span "Add Media from Vault" at bounding box center [131, 115] width 44 height 5
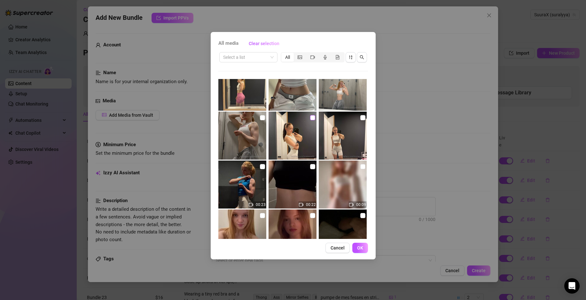
scroll to position [3880, 0]
click at [310, 118] on input "checkbox" at bounding box center [312, 118] width 5 height 5
click at [360, 116] on input "checkbox" at bounding box center [362, 118] width 5 height 5
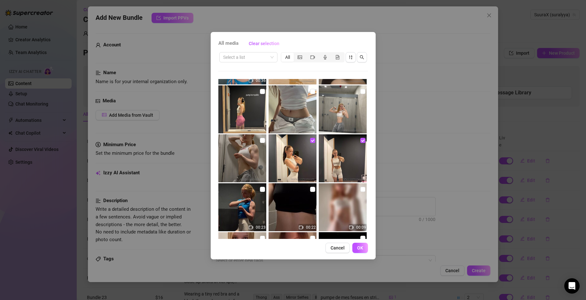
scroll to position [3858, 0]
click at [360, 93] on input "checkbox" at bounding box center [362, 91] width 5 height 5
click at [261, 139] on input "checkbox" at bounding box center [262, 140] width 5 height 5
click at [367, 248] on button "OK" at bounding box center [360, 248] width 16 height 10
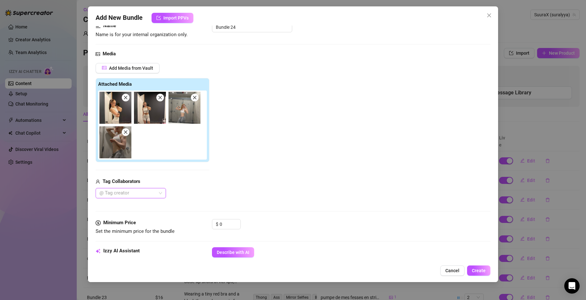
scroll to position [48, 0]
click at [231, 224] on input "0" at bounding box center [230, 224] width 21 height 10
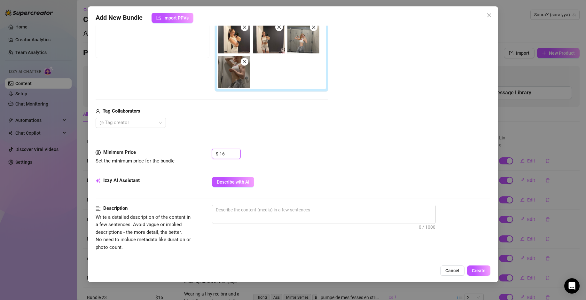
scroll to position [160, 0]
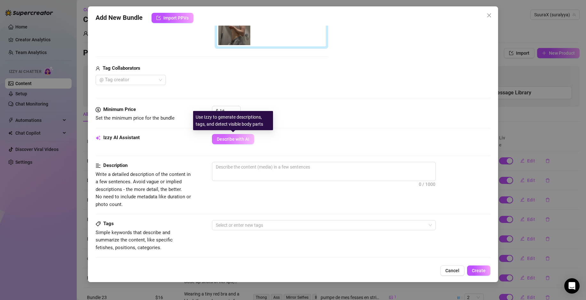
click at [242, 143] on button "Describe with AI" at bounding box center [233, 139] width 42 height 10
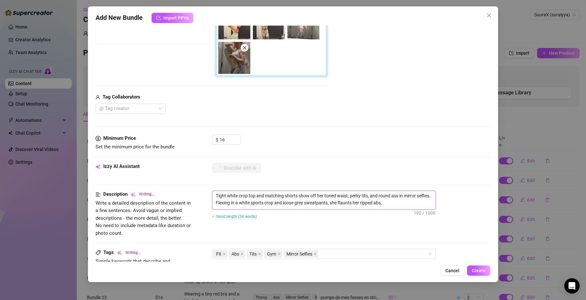
scroll to position [154, 0]
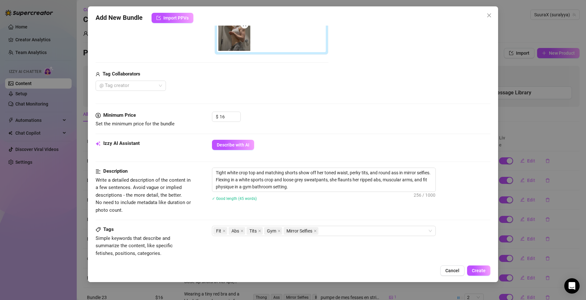
click at [306, 194] on div "✓ Good length (45 words)" at bounding box center [351, 198] width 278 height 10
click at [306, 190] on textarea "Tight white crop top and matching shorts show off her toned waist, perky tits, …" at bounding box center [323, 180] width 223 height 24
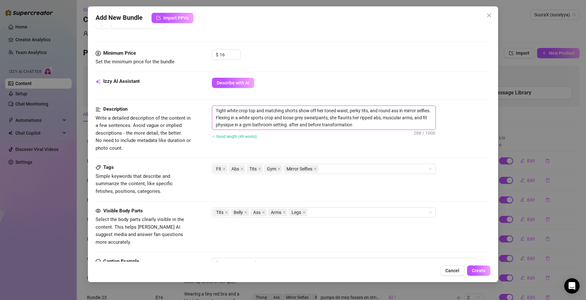
scroll to position [217, 0]
click at [334, 170] on div "Fit Abs Tits Gym Mirror Selfies" at bounding box center [320, 168] width 215 height 9
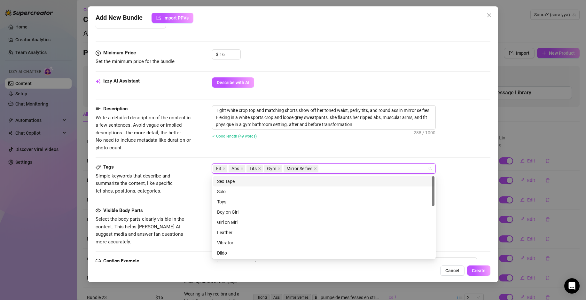
click at [335, 159] on div "Description Write a detailed description of the content in a few sentences. Avo…" at bounding box center [293, 134] width 395 height 58
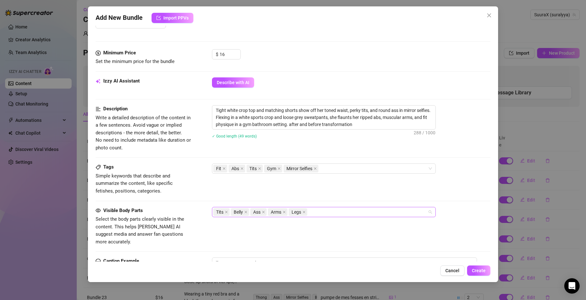
click at [332, 211] on div "Tits Belly Ass Arms Legs" at bounding box center [320, 212] width 215 height 9
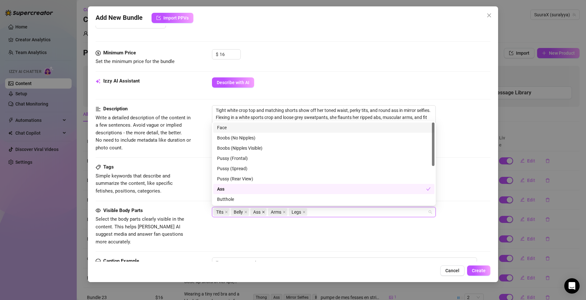
click at [262, 210] on icon "close" at bounding box center [263, 211] width 3 height 3
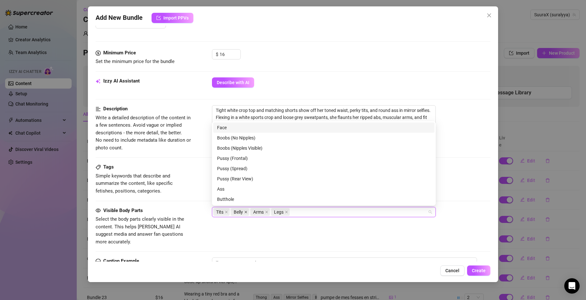
click at [227, 211] on icon "close" at bounding box center [226, 211] width 3 height 3
click at [289, 214] on div "Belly Arms Legs" at bounding box center [320, 212] width 215 height 9
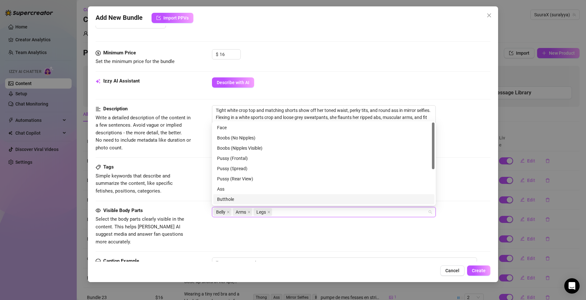
click at [302, 237] on div "Visible Body Parts Select the body parts clearly visible in the content. This h…" at bounding box center [293, 226] width 395 height 39
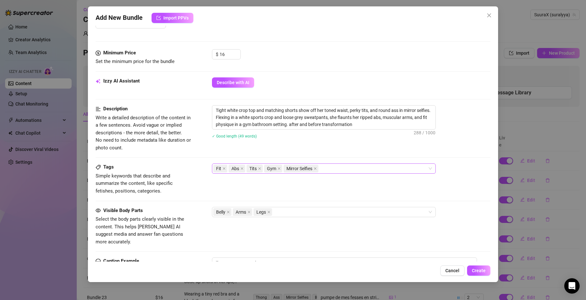
click at [333, 171] on div "Fit Abs Tits Gym Mirror Selfies" at bounding box center [320, 168] width 215 height 9
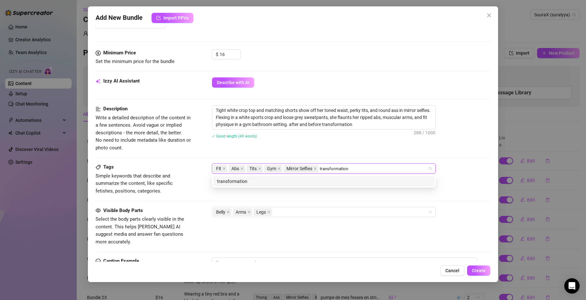
click at [248, 183] on div "transformation" at bounding box center [324, 181] width 214 height 7
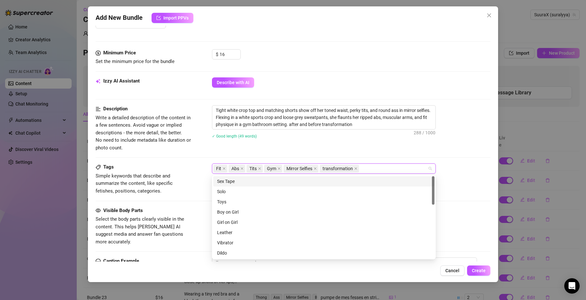
click at [381, 143] on div "Tight white crop top and matching shorts show off her toned waist, perky tits, …" at bounding box center [351, 126] width 278 height 42
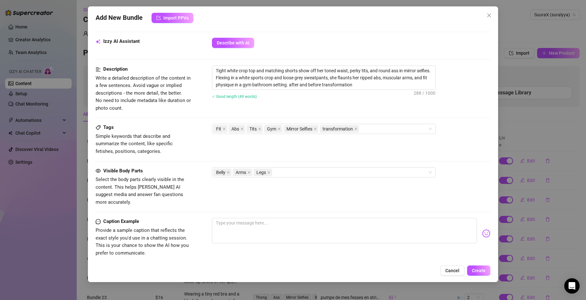
scroll to position [257, 0]
click at [282, 217] on textarea at bounding box center [344, 230] width 265 height 26
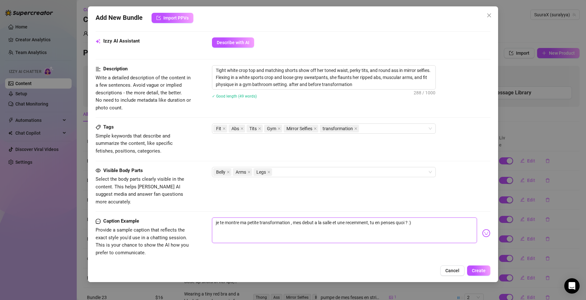
click at [290, 217] on textarea "je te montre ma petite transformation , mes debut a la salle et une recemment, …" at bounding box center [344, 230] width 265 height 26
click at [308, 217] on textarea "je te montre ma petite progression , mes debut a la salle et une recemment, tu …" at bounding box center [344, 230] width 265 height 26
click at [343, 217] on textarea "je te montre ma petite progression , mes debuts a la salle et une récemment, tu…" at bounding box center [344, 230] width 265 height 26
click at [410, 217] on textarea "je te montre ma petite progression , mes debuts a la salle et récemment, tu en …" at bounding box center [344, 230] width 265 height 26
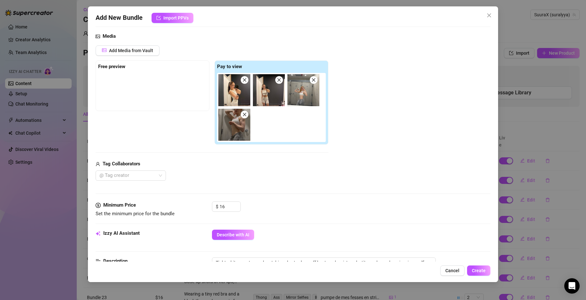
scroll to position [335, 0]
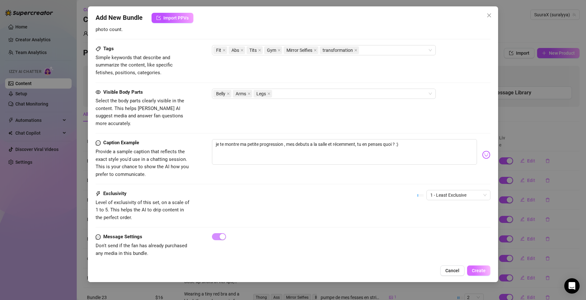
click at [484, 270] on span "Create" at bounding box center [479, 270] width 14 height 5
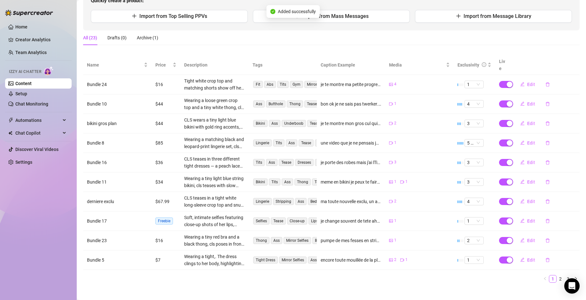
scroll to position [0, 0]
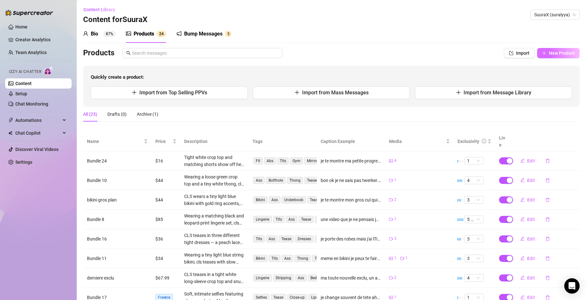
click at [549, 57] on button "New Product" at bounding box center [558, 53] width 43 height 10
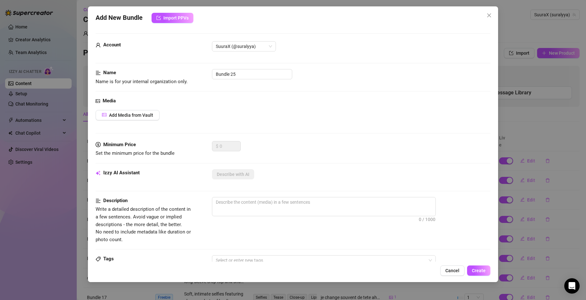
click at [263, 69] on div "Account SuuraX (@suralyya)" at bounding box center [293, 55] width 395 height 28
click at [263, 71] on input "Bundle 25" at bounding box center [252, 74] width 80 height 10
click at [131, 113] on span "Add Media from Vault" at bounding box center [131, 115] width 44 height 5
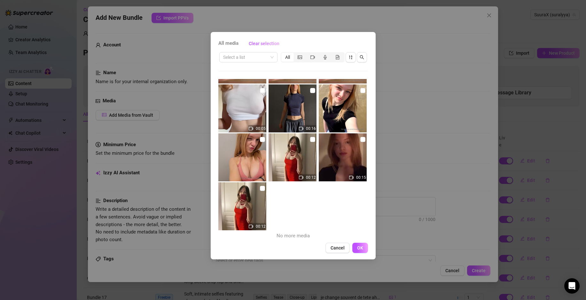
scroll to position [5916, 0]
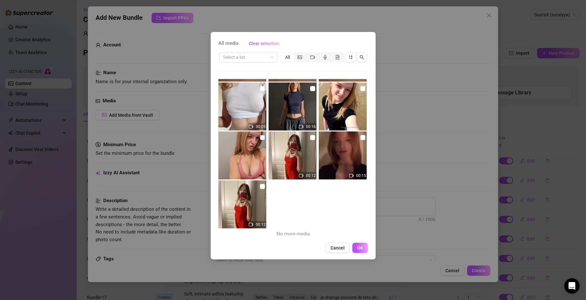
click at [262, 137] on input "checkbox" at bounding box center [262, 137] width 5 height 5
click at [364, 246] on button "OK" at bounding box center [360, 248] width 16 height 10
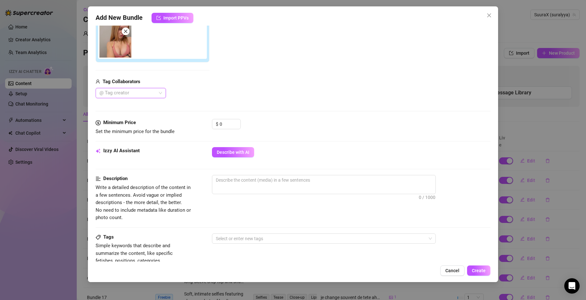
scroll to position [114, 0]
click at [242, 153] on span "Describe with AI" at bounding box center [233, 151] width 33 height 5
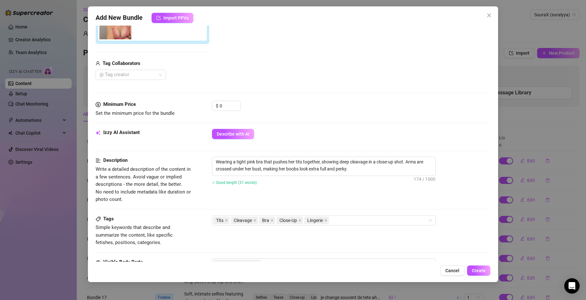
scroll to position [132, 0]
click at [235, 103] on span "Increase Value" at bounding box center [236, 104] width 7 height 6
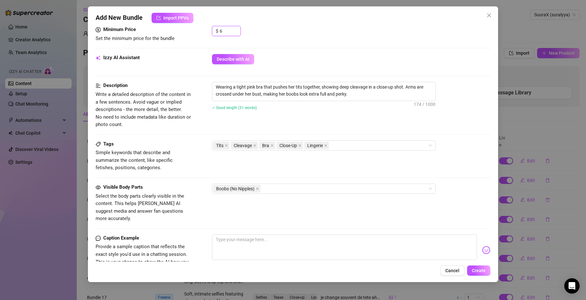
scroll to position [207, 0]
click at [272, 234] on textarea at bounding box center [344, 247] width 265 height 26
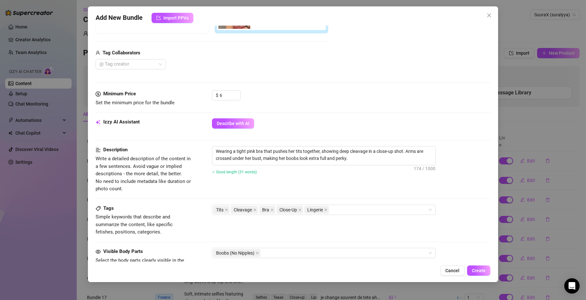
scroll to position [142, 0]
click at [278, 253] on div "Boobs (No Nipples)" at bounding box center [320, 253] width 215 height 9
click at [193, 215] on div "Tags Simple keywords that describe and summarize the content, like specific fet…" at bounding box center [293, 220] width 395 height 31
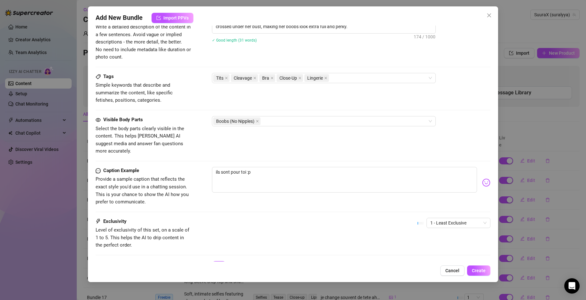
scroll to position [301, 0]
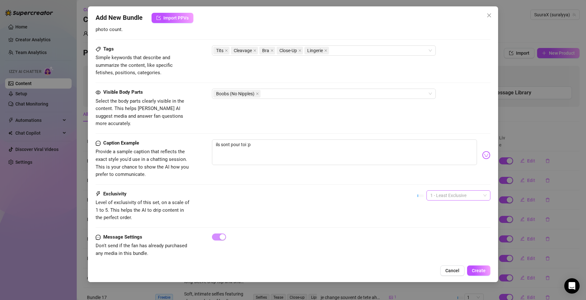
click at [463, 191] on span "1 - Least Exclusive" at bounding box center [458, 196] width 56 height 10
click at [441, 200] on div "1 - Least Exclusive" at bounding box center [453, 200] width 54 height 7
click at [482, 268] on span "Create" at bounding box center [479, 270] width 14 height 5
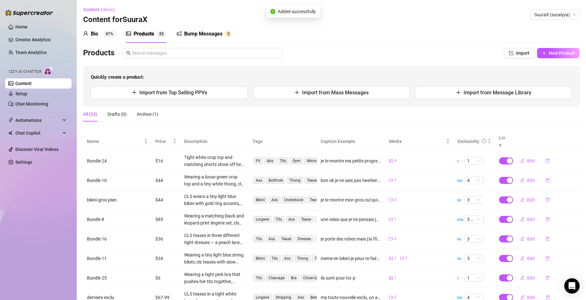
scroll to position [76, 0]
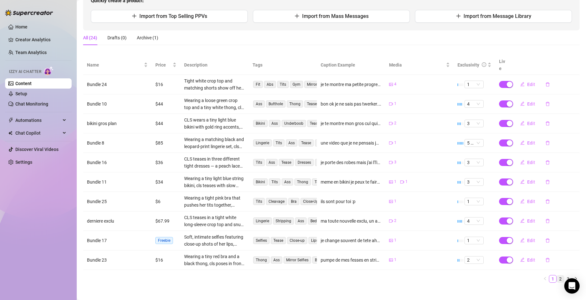
click at [557, 275] on link "2" at bounding box center [560, 278] width 7 height 7
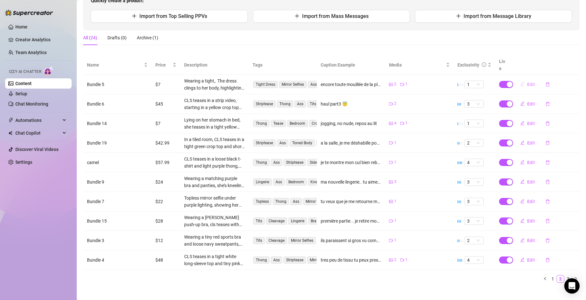
click at [529, 82] on span "Edit" at bounding box center [531, 84] width 8 height 5
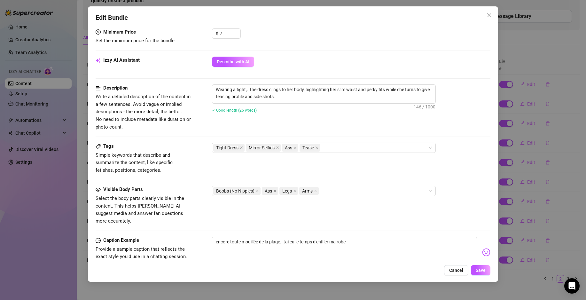
scroll to position [204, 0]
click at [296, 145] on span at bounding box center [295, 147] width 3 height 7
click at [304, 148] on div "Tease" at bounding box center [293, 147] width 22 height 9
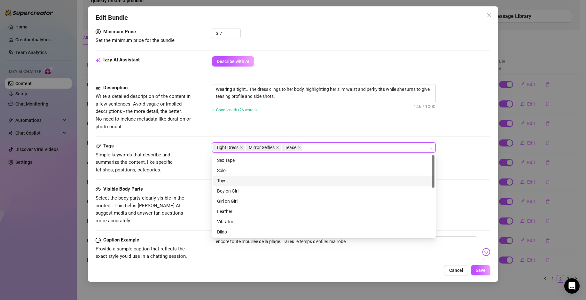
click at [194, 122] on div "Description Write a detailed description of the content in a few sentences. Avo…" at bounding box center [293, 107] width 395 height 46
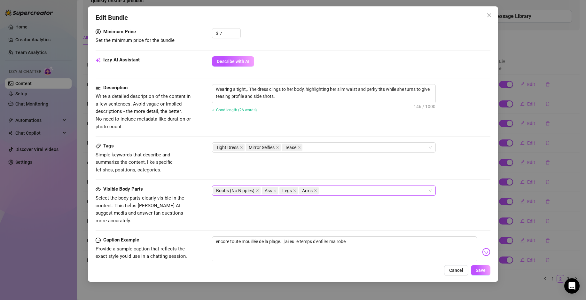
click at [278, 191] on span "Ass" at bounding box center [270, 191] width 16 height 8
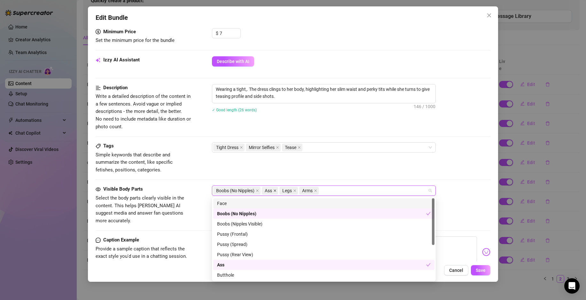
click at [276, 190] on icon "close" at bounding box center [275, 191] width 3 height 3
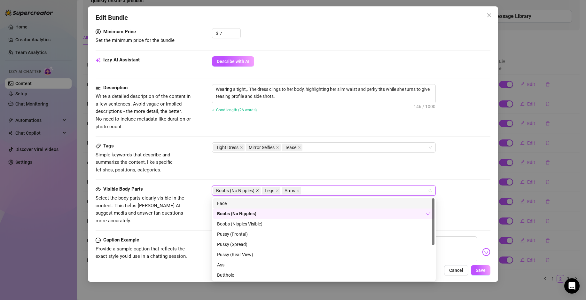
click at [258, 190] on icon "close" at bounding box center [257, 190] width 3 height 3
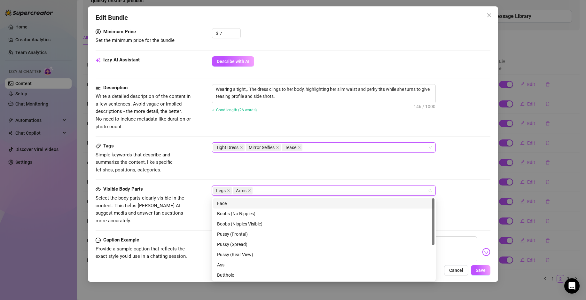
click at [324, 146] on div "Tight Dress Mirror Selfies Tease" at bounding box center [320, 147] width 215 height 9
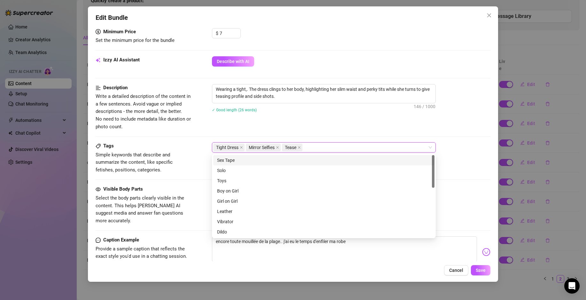
click at [341, 128] on div "Description Write a detailed description of the content in a few sentences. Avo…" at bounding box center [293, 107] width 395 height 46
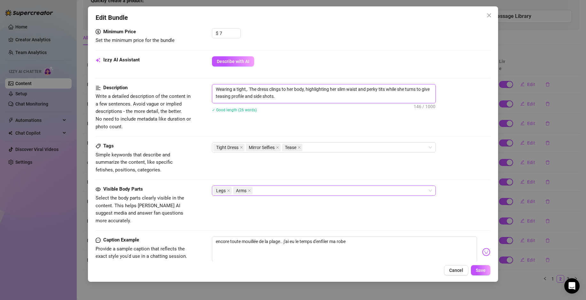
click at [298, 96] on textarea "Wearing a tight,. The dress clings to her body, highlighting her slim waist and…" at bounding box center [323, 92] width 223 height 17
click at [488, 270] on button "Save" at bounding box center [481, 270] width 20 height 10
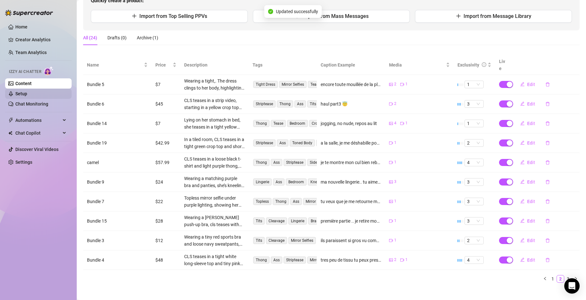
click at [27, 95] on link "Setup" at bounding box center [21, 93] width 12 height 5
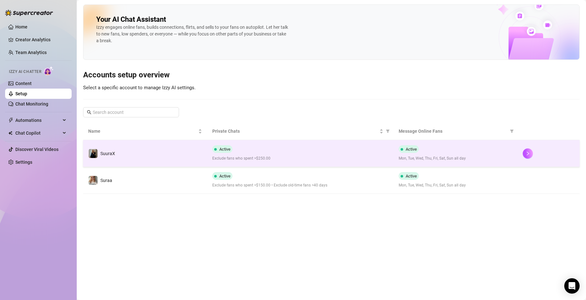
click at [247, 159] on span "Exclude fans who spent >$250.00" at bounding box center [300, 158] width 176 height 6
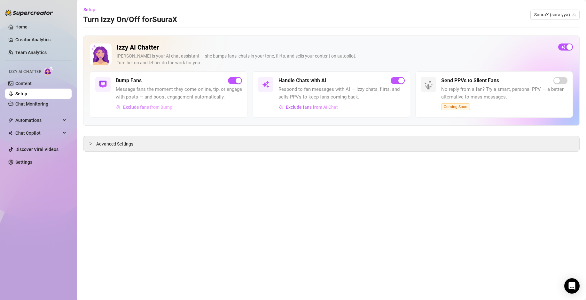
click at [149, 109] on span "Exclude fans from Bump" at bounding box center [147, 107] width 49 height 5
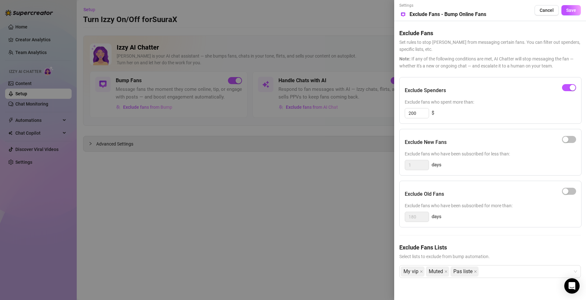
click at [325, 184] on div at bounding box center [293, 150] width 586 height 300
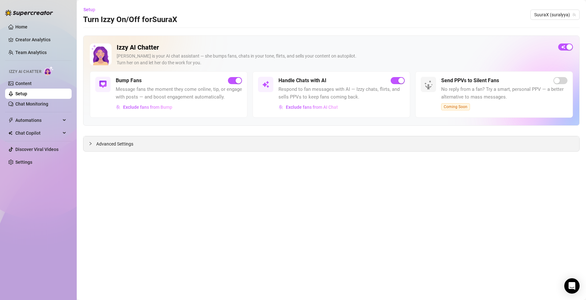
click at [130, 147] on span "Advanced Settings" at bounding box center [114, 143] width 37 height 7
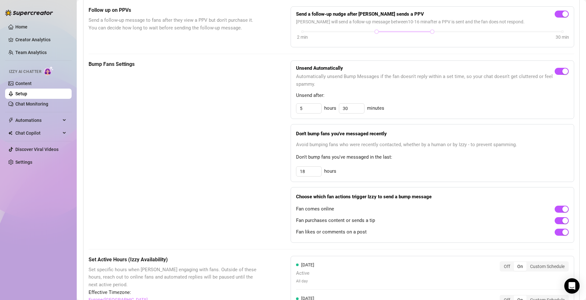
scroll to position [241, 0]
click at [315, 113] on input "18" at bounding box center [308, 108] width 25 height 10
drag, startPoint x: 315, startPoint y: 181, endPoint x: 292, endPoint y: 169, distance: 26.0
click at [292, 169] on div "Don't bump fans you've messaged recently Avoid bumping fans who were recently c…" at bounding box center [433, 153] width 284 height 58
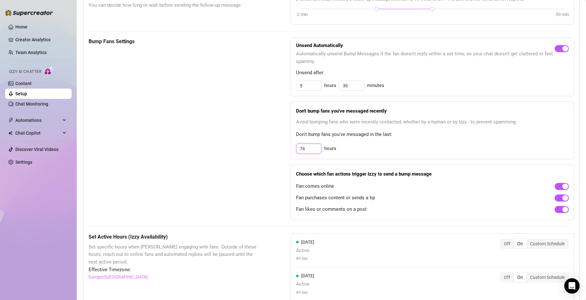
scroll to position [264, 0]
click at [316, 90] on input "5" at bounding box center [308, 85] width 25 height 10
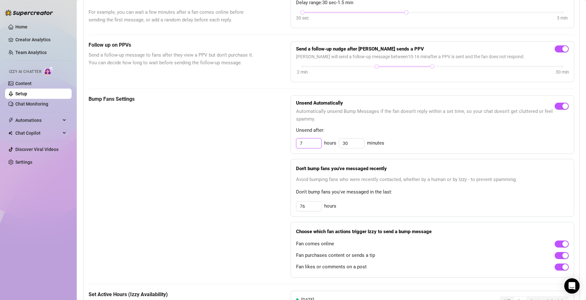
scroll to position [204, 0]
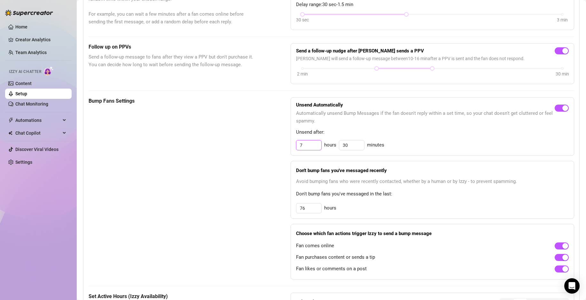
drag, startPoint x: 307, startPoint y: 153, endPoint x: 265, endPoint y: 154, distance: 41.3
click at [275, 154] on div "Bump Fans Settings Unsend Automatically Automatically unsend Bump Messages if t…" at bounding box center [332, 188] width 486 height 182
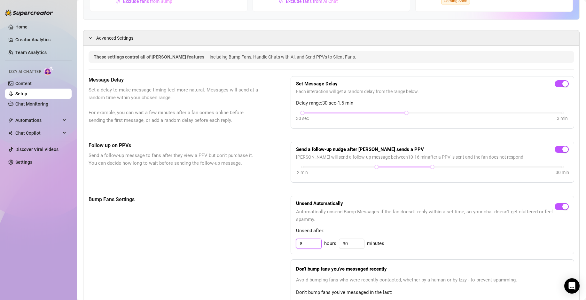
scroll to position [0, 0]
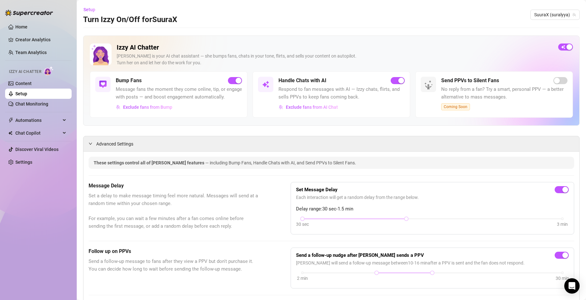
click at [251, 190] on h5 "Message Delay" at bounding box center [174, 186] width 170 height 8
click at [156, 110] on span "Exclude fans from Bump" at bounding box center [147, 107] width 49 height 5
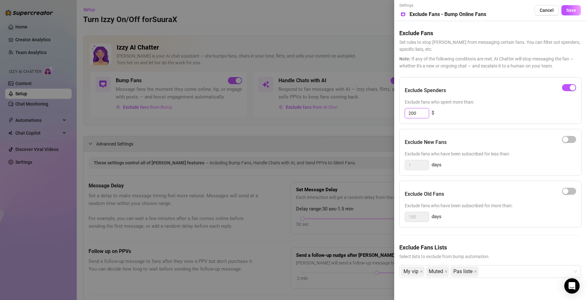
click at [420, 110] on input "200" at bounding box center [417, 113] width 24 height 10
click at [265, 109] on div at bounding box center [293, 150] width 586 height 300
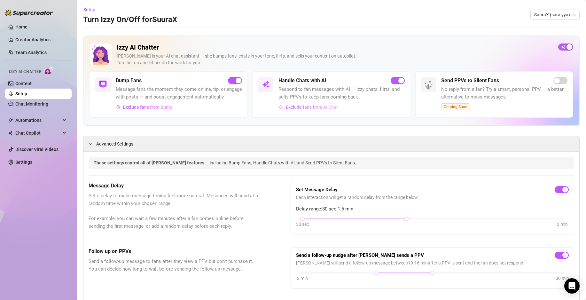
click at [294, 106] on span "Exclude fans from AI Chat" at bounding box center [312, 107] width 52 height 5
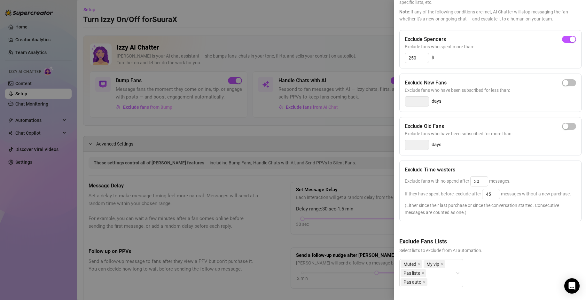
scroll to position [59, 0]
click at [482, 176] on input "30" at bounding box center [479, 181] width 17 height 10
click at [494, 189] on input "45" at bounding box center [490, 194] width 17 height 10
click at [373, 208] on div at bounding box center [293, 150] width 586 height 300
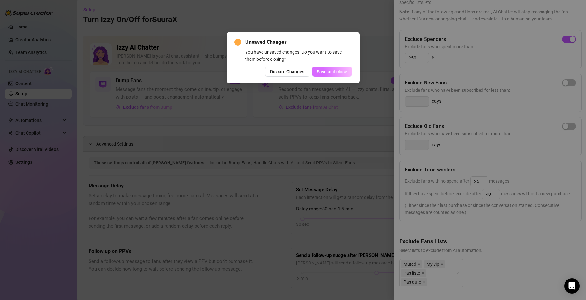
click at [328, 72] on span "Save and close" at bounding box center [332, 71] width 30 height 5
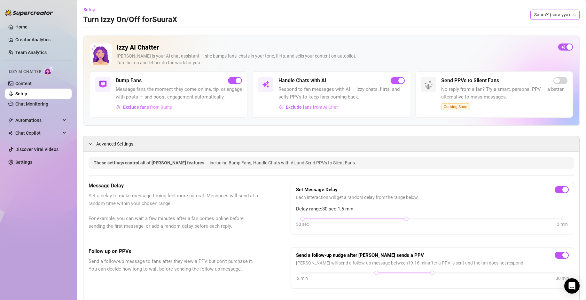
click at [549, 12] on span "SuuraX (suralyya)" at bounding box center [555, 15] width 42 height 10
click at [540, 36] on span "Suraa" at bounding box center [541, 38] width 12 height 7
click at [237, 79] on div "button" at bounding box center [239, 81] width 6 height 6
click at [309, 109] on span "Exclude fans from AI Chat" at bounding box center [312, 107] width 52 height 5
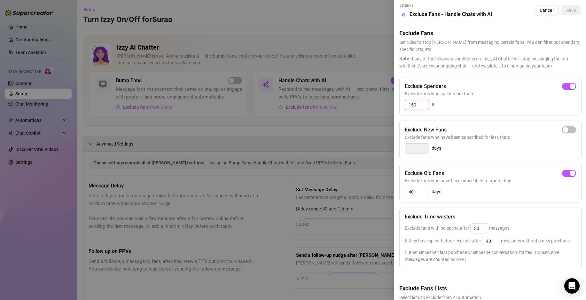
drag, startPoint x: 424, startPoint y: 105, endPoint x: 369, endPoint y: 109, distance: 55.5
click at [381, 109] on div "Settings Preview Exclude Fans - Handle Chats with AI Cancel Save Exclude Fans S…" at bounding box center [293, 150] width 586 height 300
click at [567, 11] on span "Save" at bounding box center [571, 10] width 10 height 5
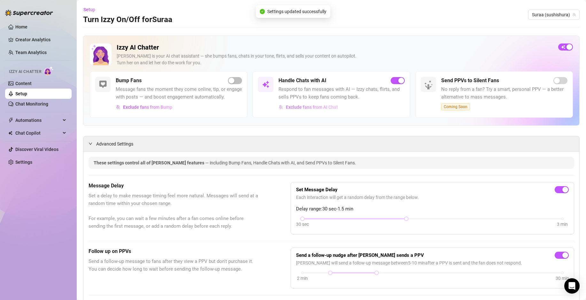
click at [311, 111] on button "Exclude fans from AI Chat" at bounding box center [308, 107] width 60 height 10
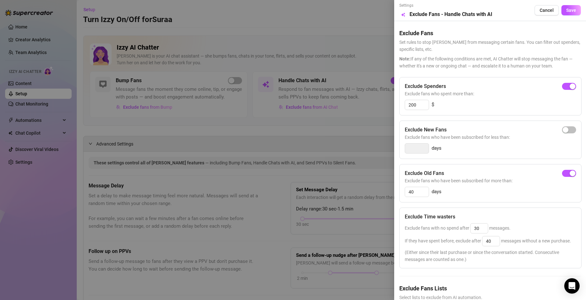
click at [384, 99] on div at bounding box center [293, 150] width 586 height 300
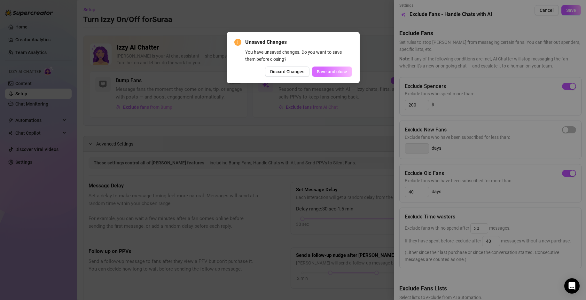
click at [346, 71] on span "Save and close" at bounding box center [332, 71] width 30 height 5
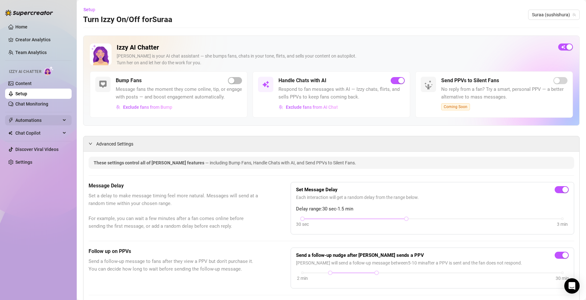
click at [51, 119] on span "Automations" at bounding box center [37, 120] width 45 height 10
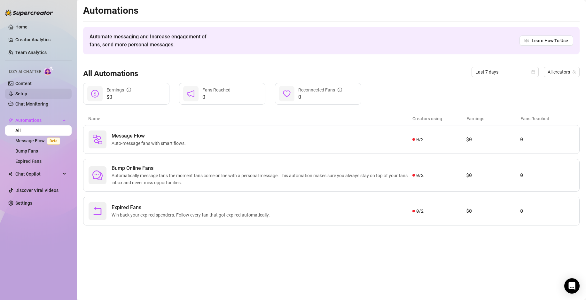
click at [27, 91] on link "Setup" at bounding box center [21, 93] width 12 height 5
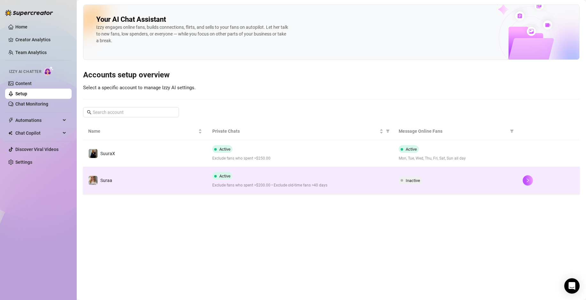
click at [234, 178] on div "Active" at bounding box center [223, 176] width 23 height 8
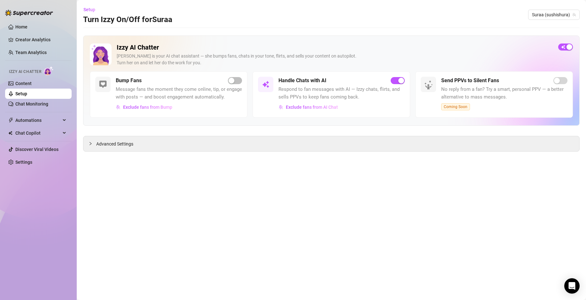
click at [457, 107] on span "Coming Soon" at bounding box center [455, 106] width 29 height 7
click at [42, 55] on link "Team Analytics" at bounding box center [30, 52] width 31 height 5
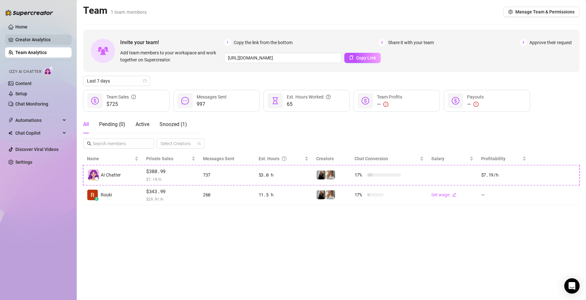
click at [39, 44] on link "Creator Analytics" at bounding box center [40, 40] width 51 height 10
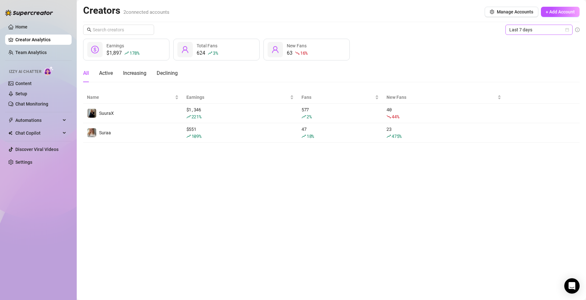
click at [545, 33] on span "Last 7 days" at bounding box center [538, 30] width 59 height 10
click at [23, 29] on link "Home" at bounding box center [21, 26] width 12 height 5
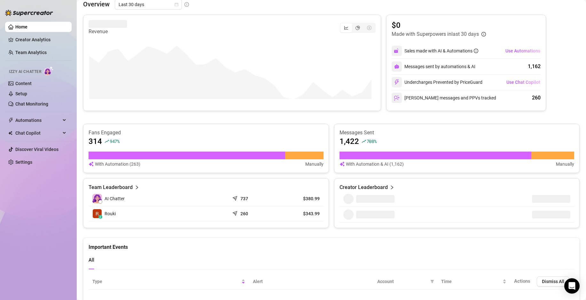
scroll to position [52, 0]
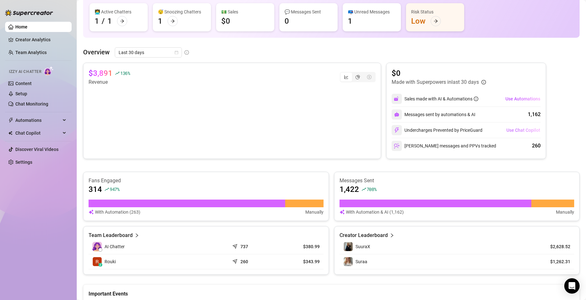
click at [503, 130] on div "Undercharges Prevented by PriceGuard Use Chat Copilot" at bounding box center [466, 129] width 149 height 15
click at [508, 129] on span "Use Chat Copilot" at bounding box center [523, 130] width 34 height 5
